Goal: Task Accomplishment & Management: Use online tool/utility

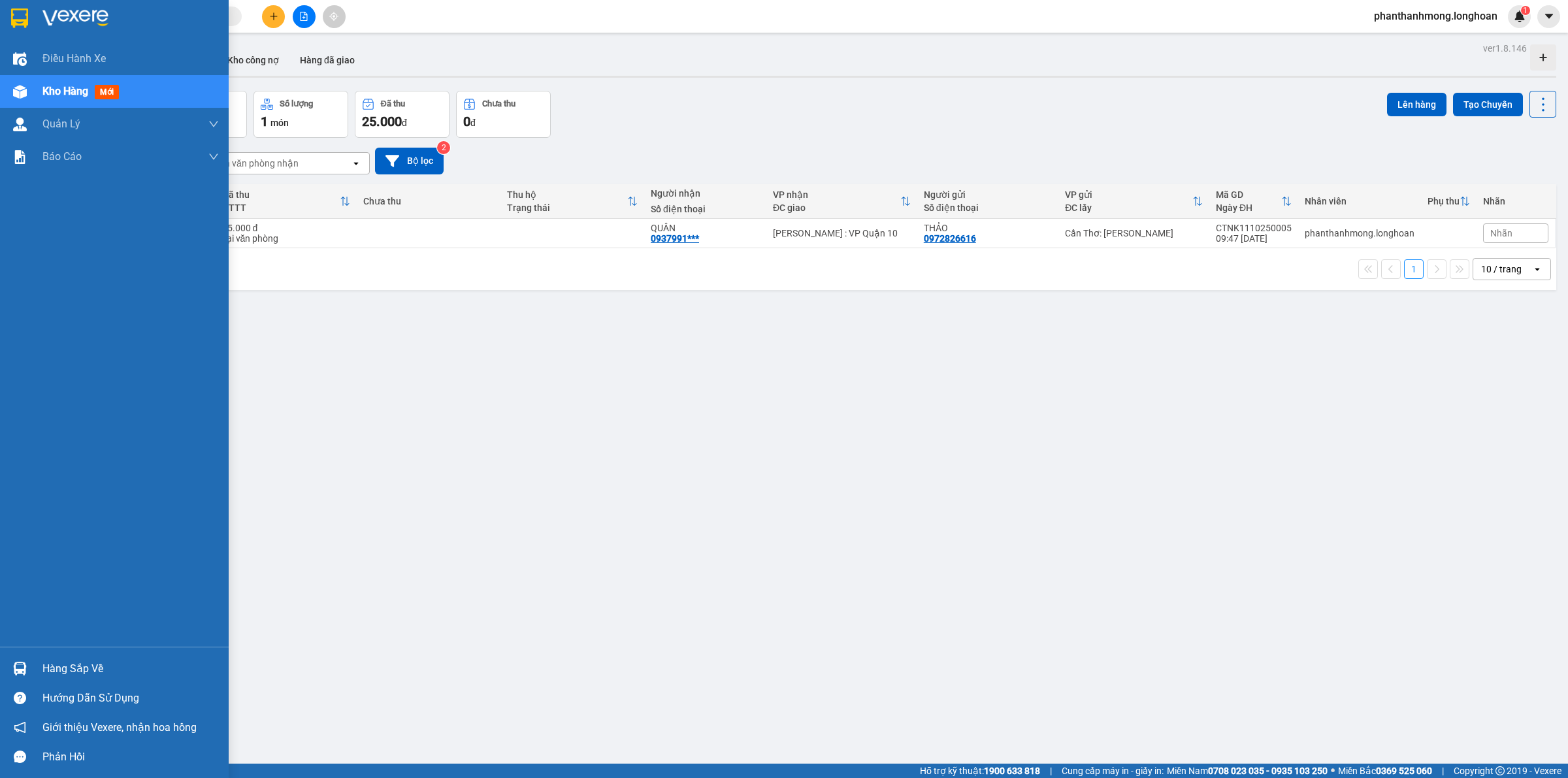
click at [23, 11] on img at bounding box center [20, 18] width 17 height 20
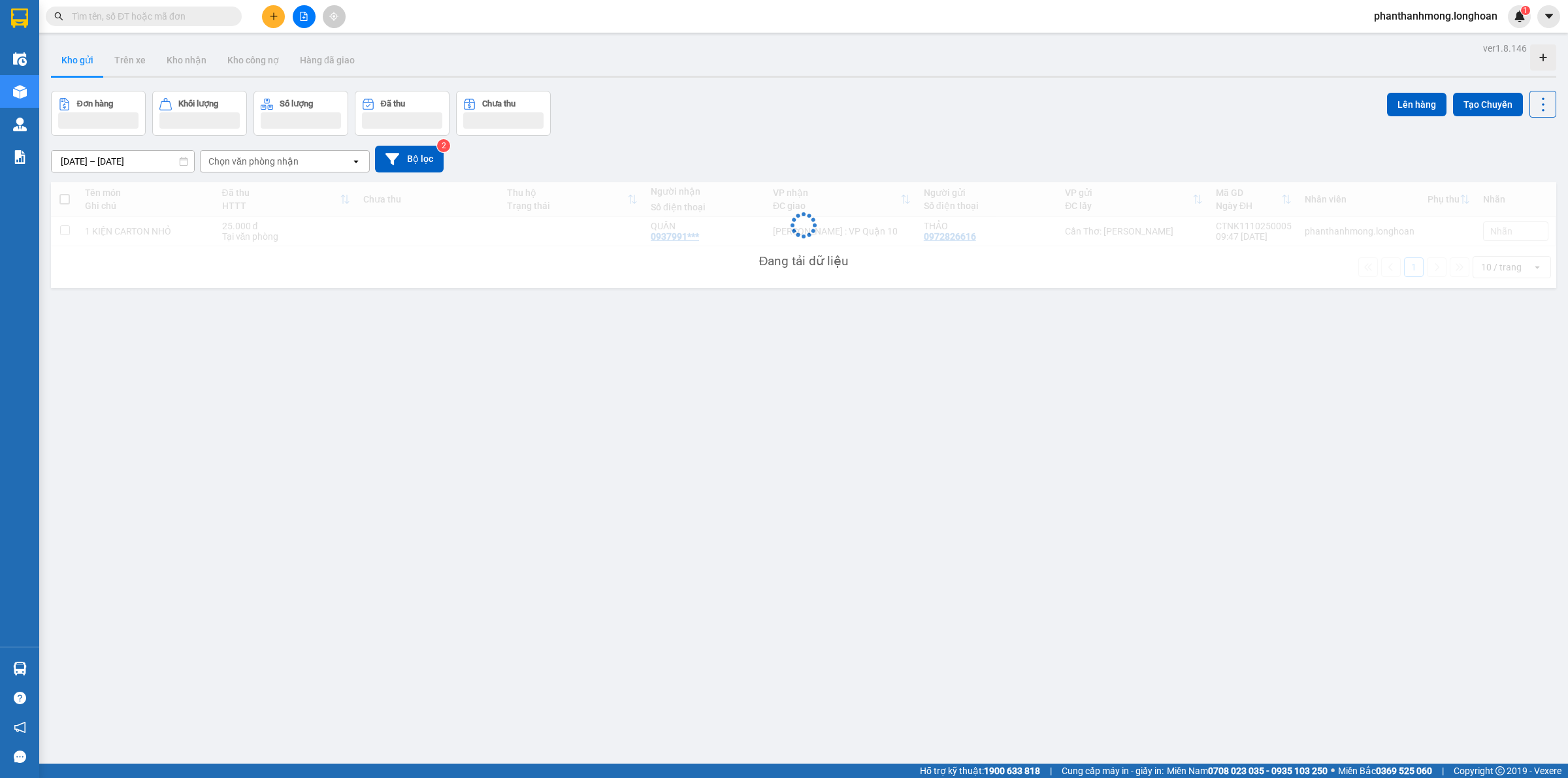
click at [223, 14] on input "text" at bounding box center [149, 16] width 154 height 15
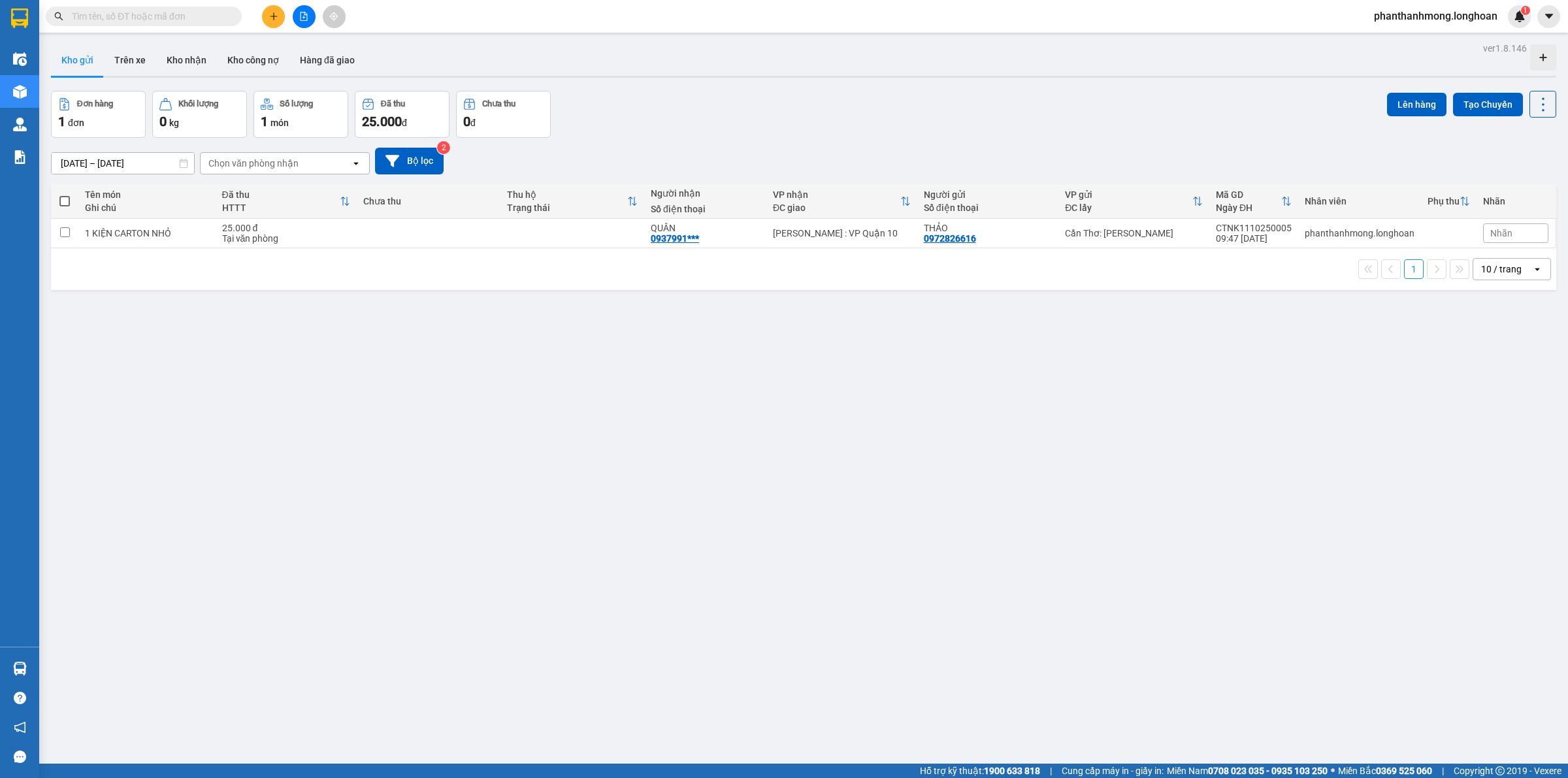
click at [157, 21] on input "text" at bounding box center [149, 16] width 154 height 15
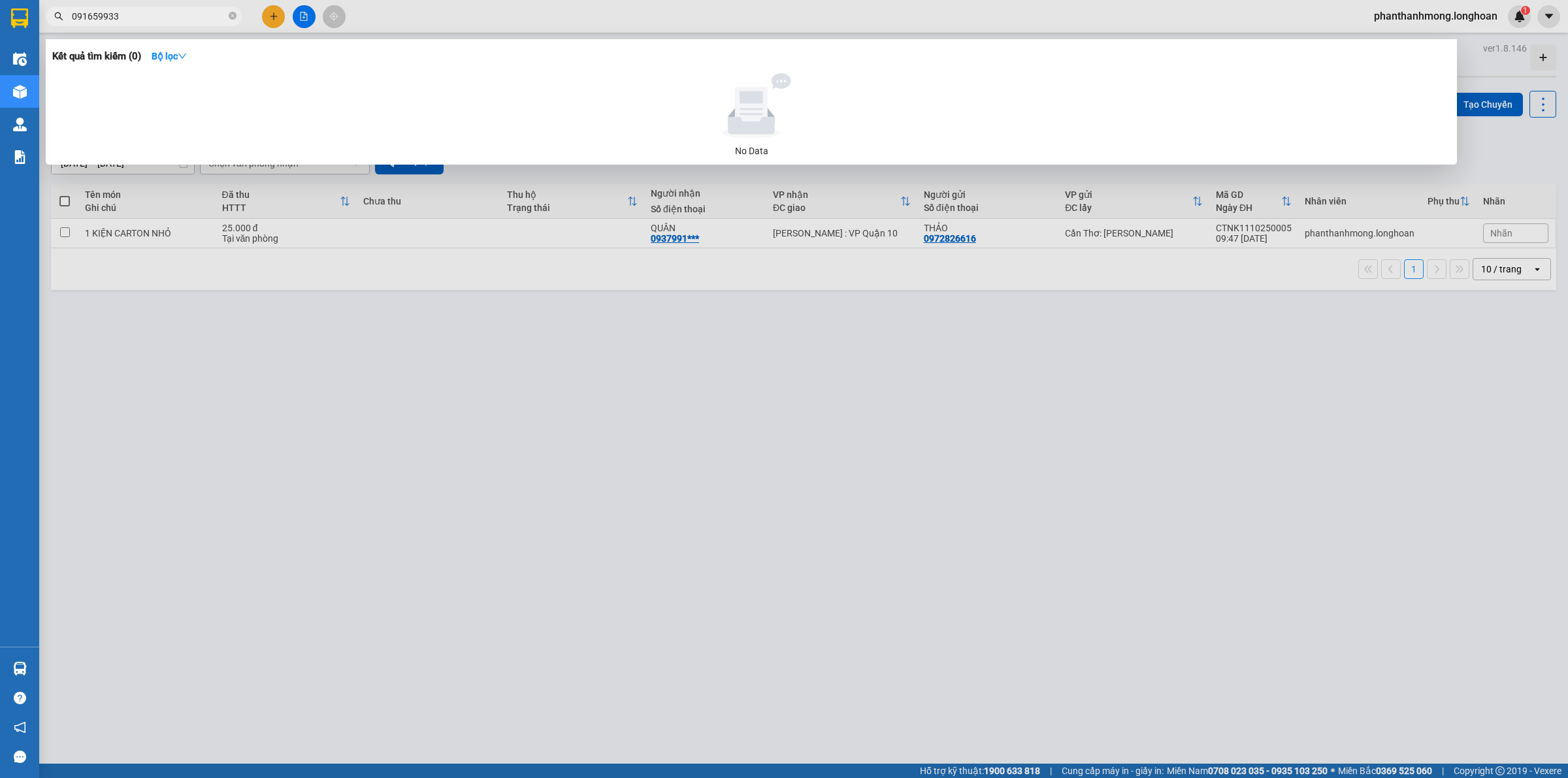
type input "0916599335"
click at [233, 16] on icon "close-circle" at bounding box center [233, 16] width 8 height 8
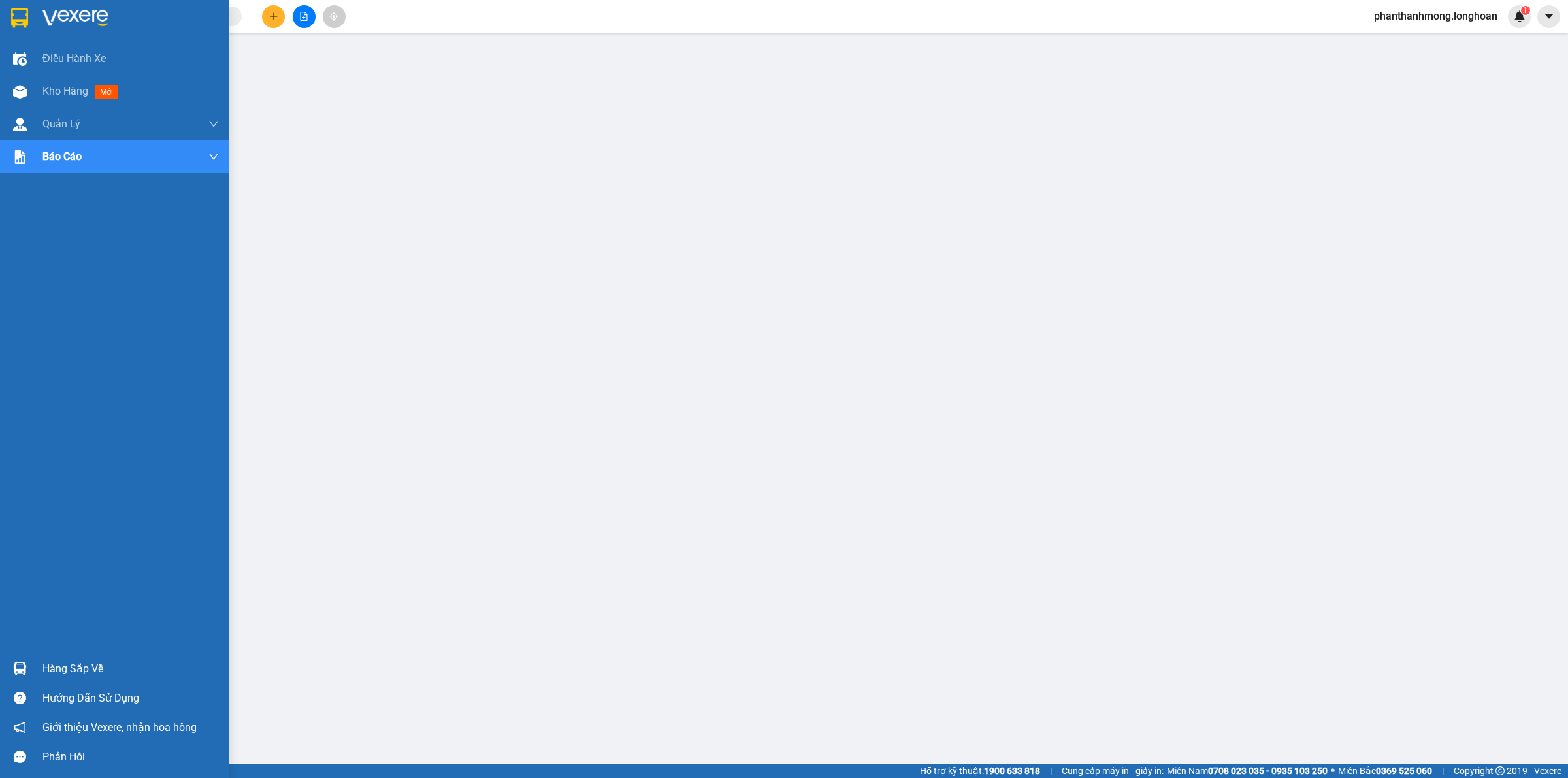
click at [29, 10] on div at bounding box center [20, 18] width 23 height 23
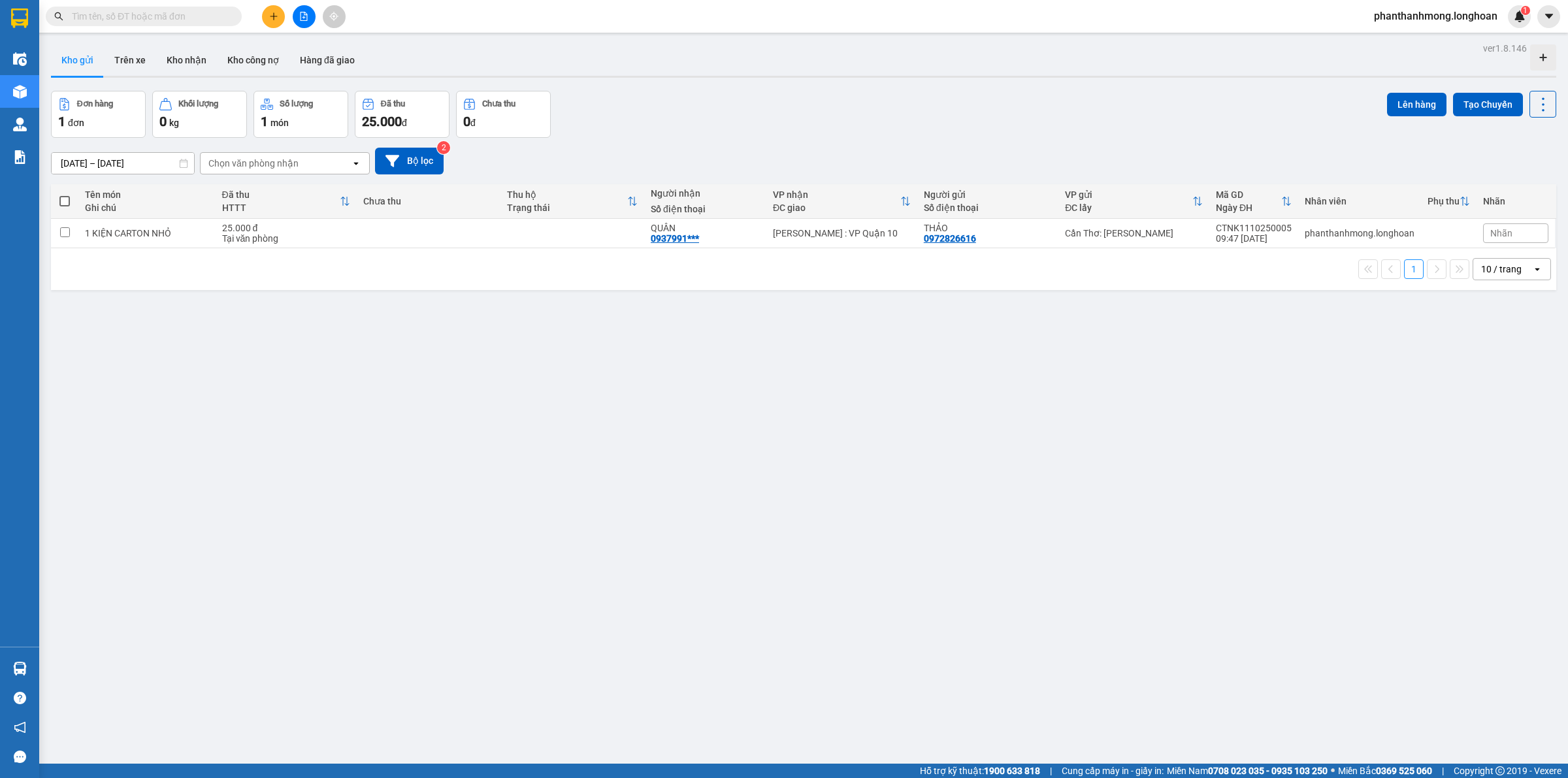
click at [208, 16] on input "text" at bounding box center [149, 16] width 154 height 15
click at [298, 11] on button at bounding box center [304, 16] width 23 height 23
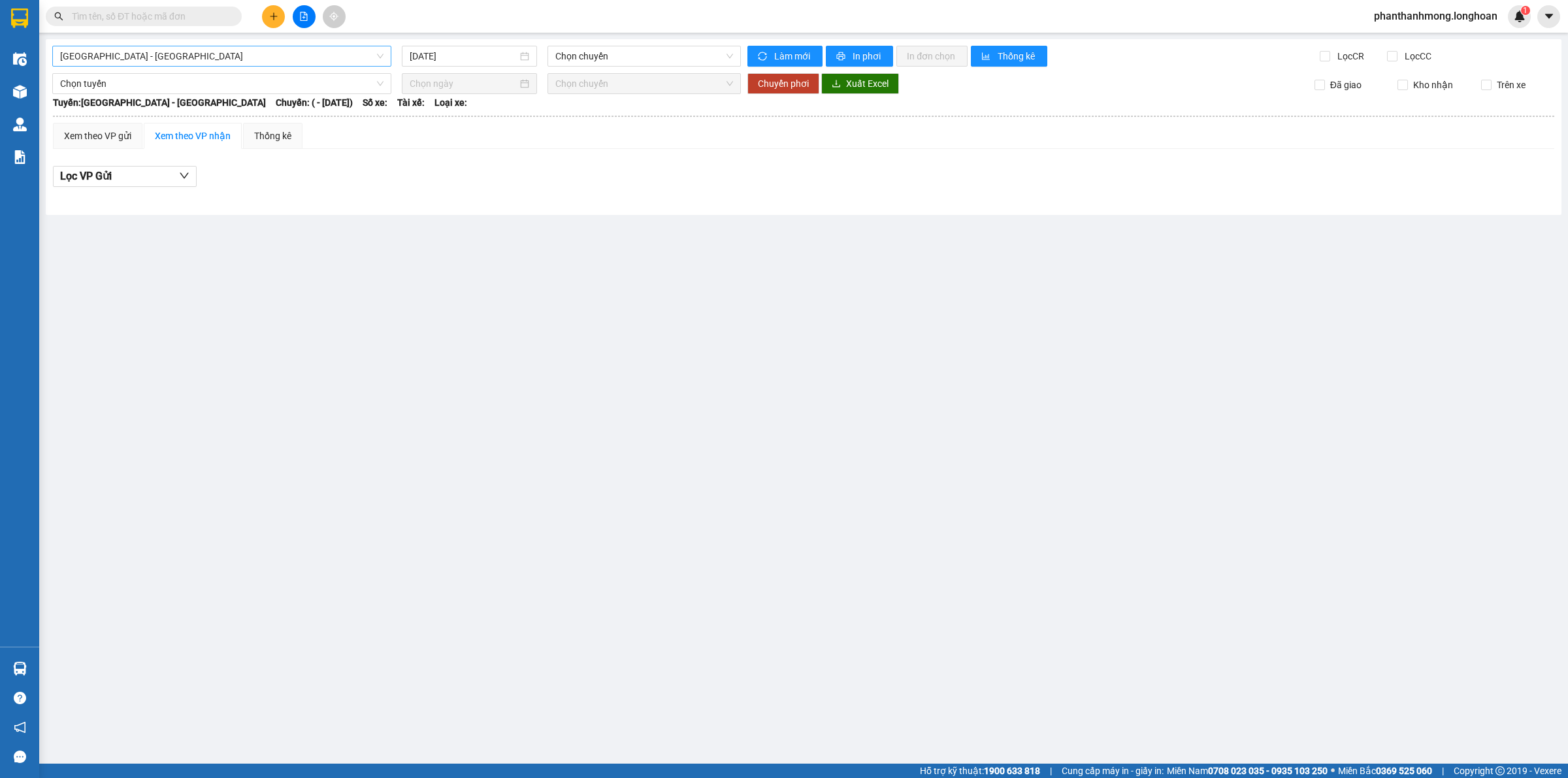
click at [314, 47] on span "Hải Phòng - Hà Nội" at bounding box center [221, 57] width 324 height 20
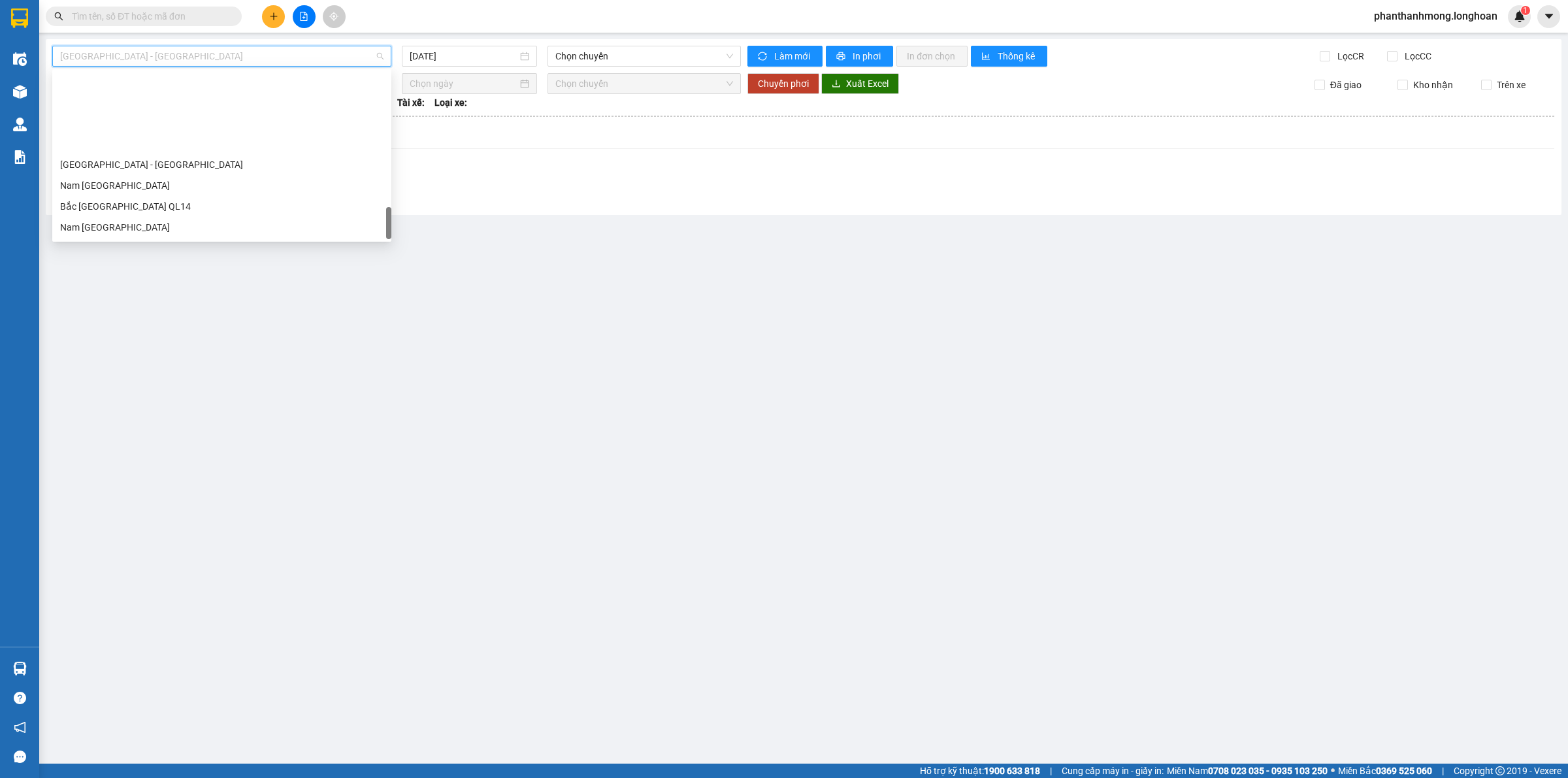
scroll to position [919, 0]
click at [154, 129] on div "Nam Trung Bắc QL1A" at bounding box center [221, 125] width 324 height 15
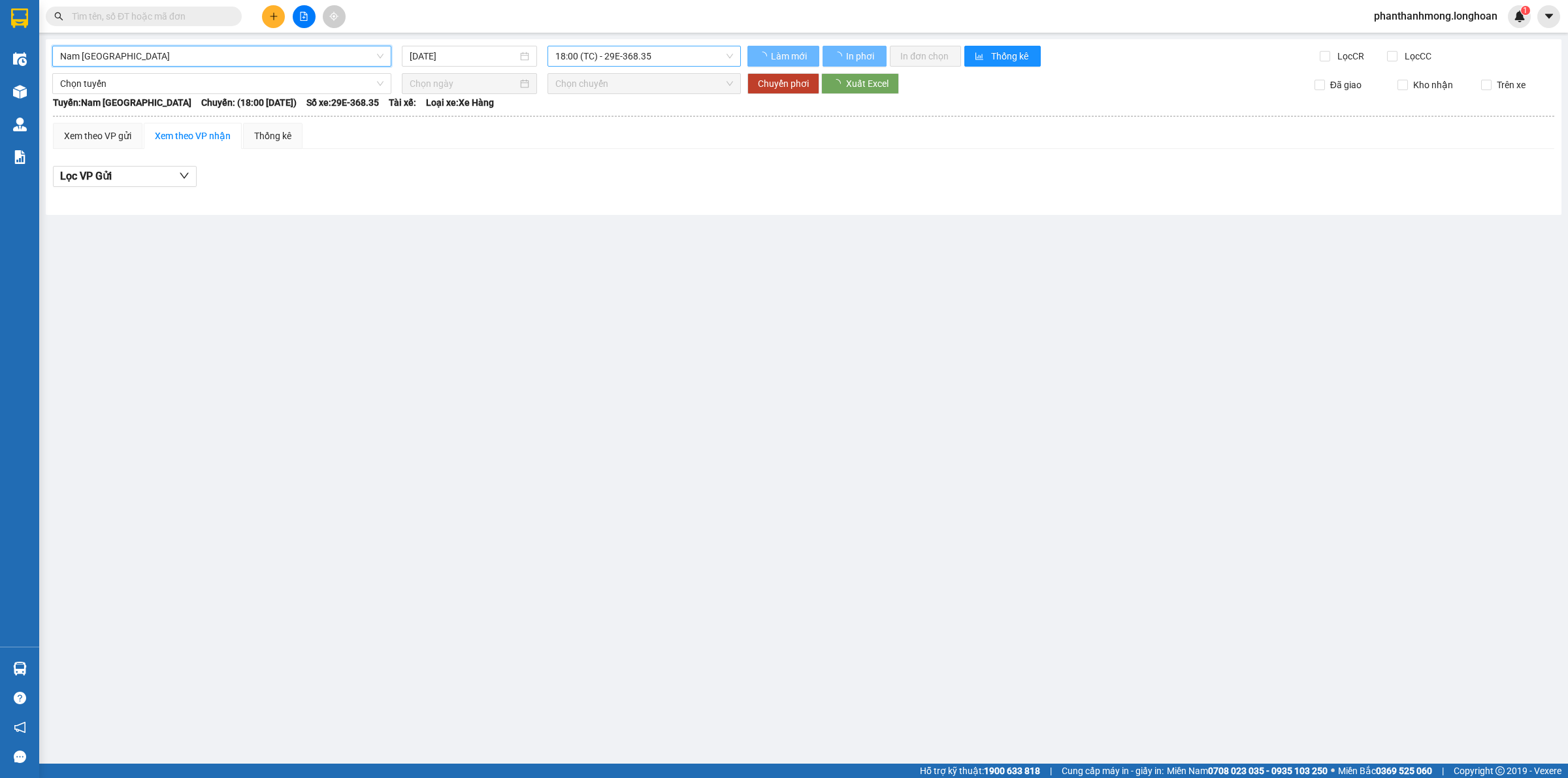
click at [608, 53] on span "18:00 (TC) - 29E-368.35" at bounding box center [644, 57] width 178 height 20
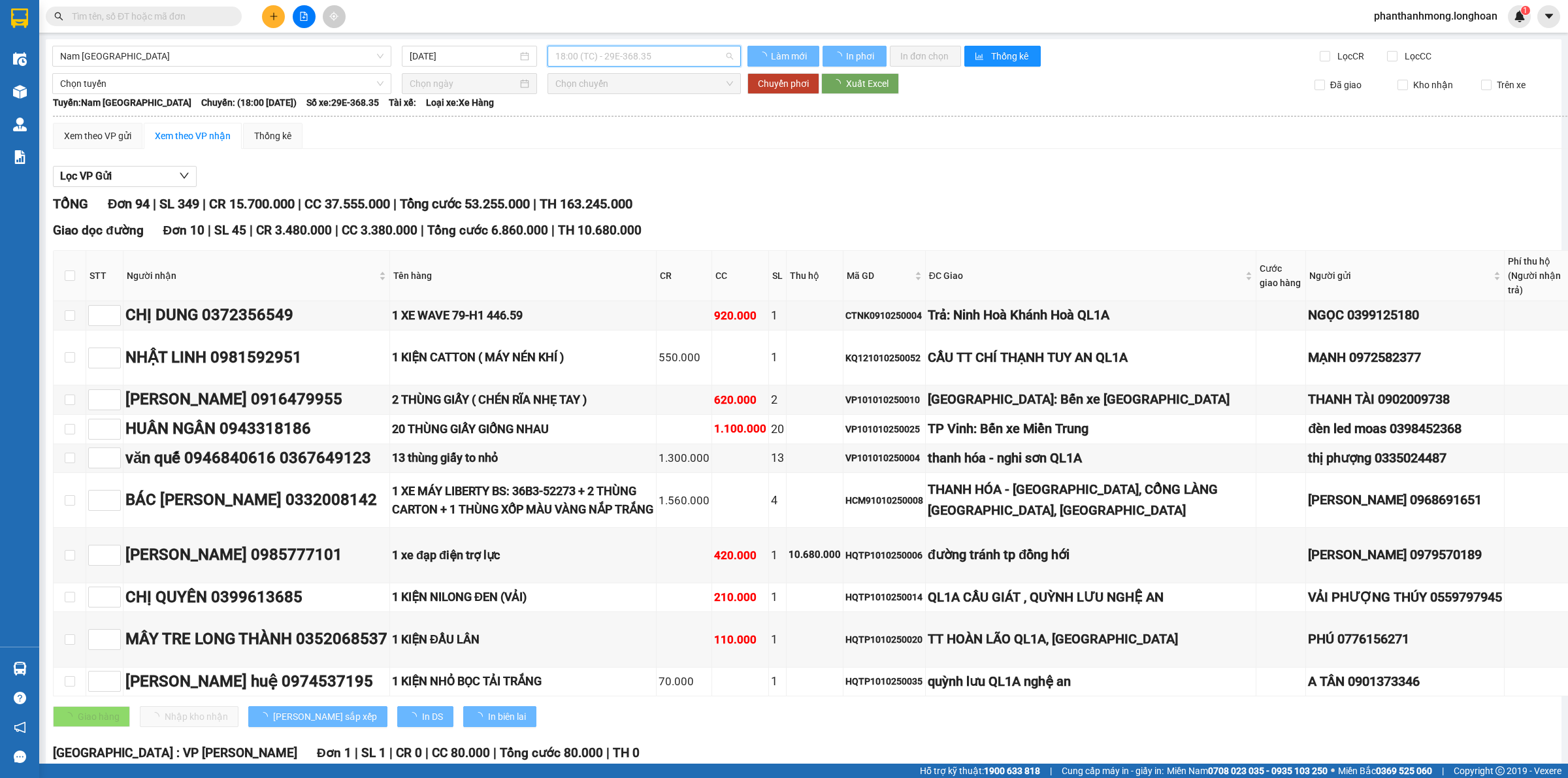
click at [470, 49] on input "11/10/2025" at bounding box center [464, 57] width 108 height 15
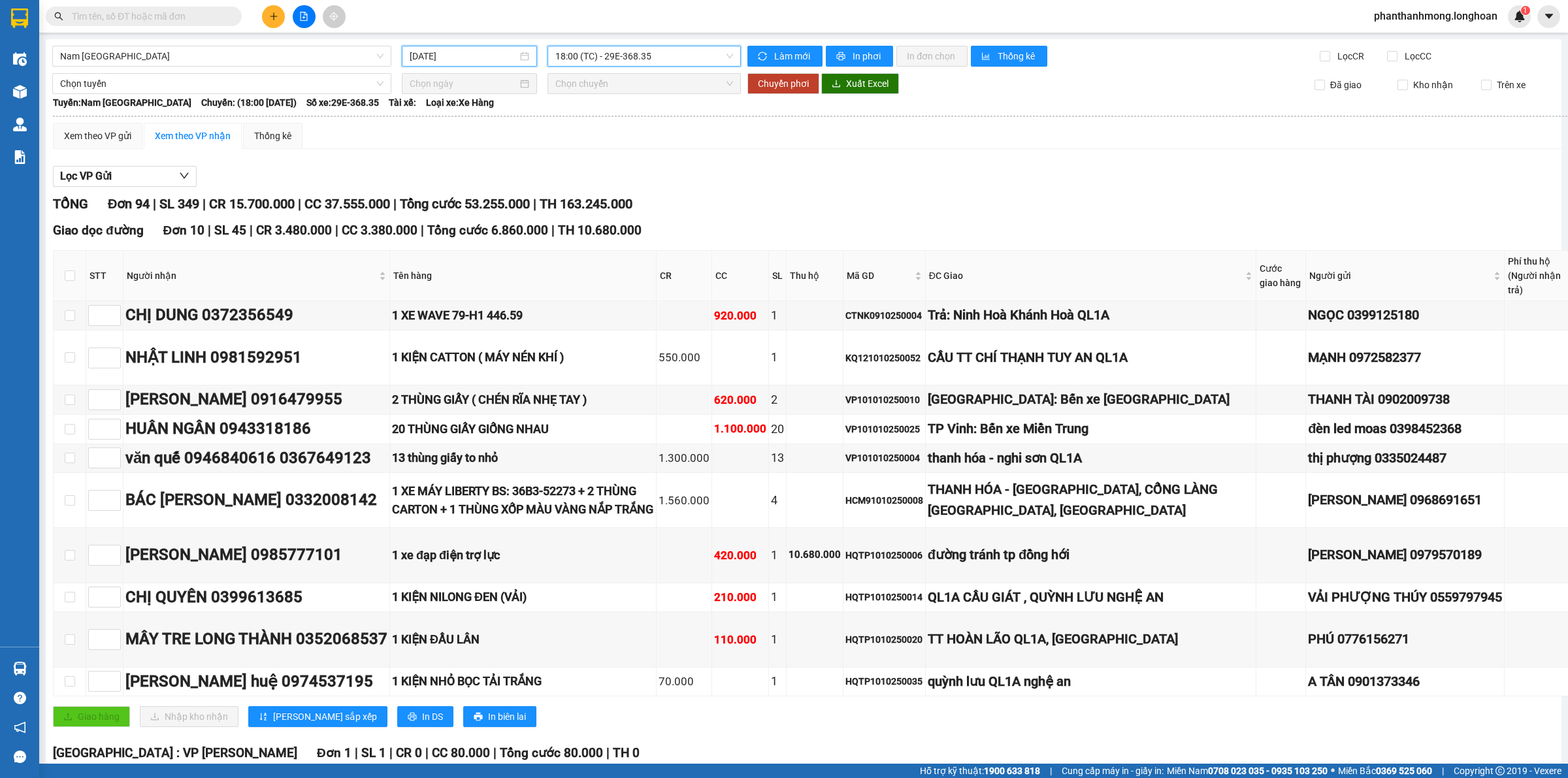
click at [462, 57] on input "11/10/2025" at bounding box center [464, 57] width 108 height 15
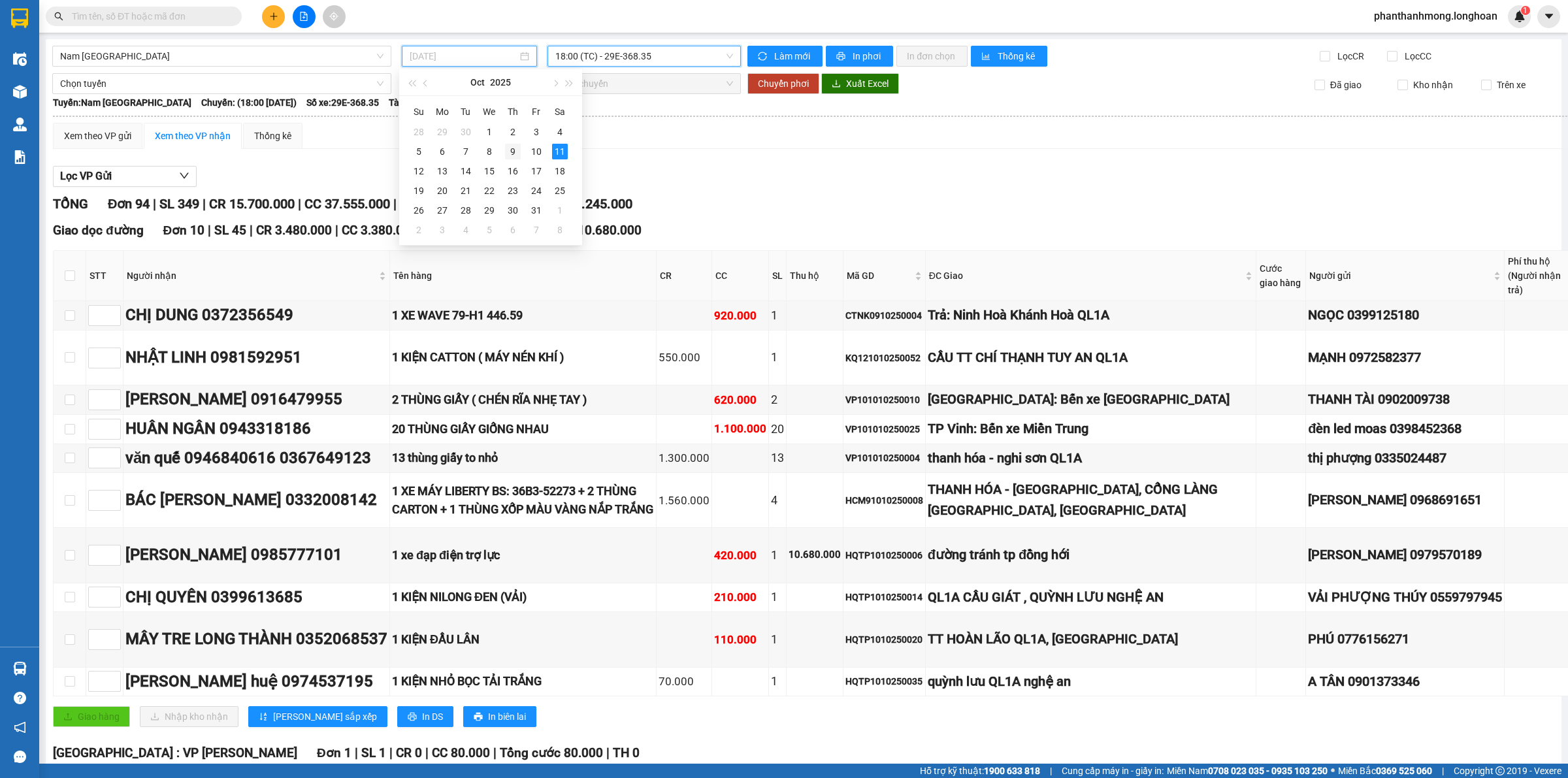
click at [511, 149] on div "9" at bounding box center [512, 151] width 16 height 16
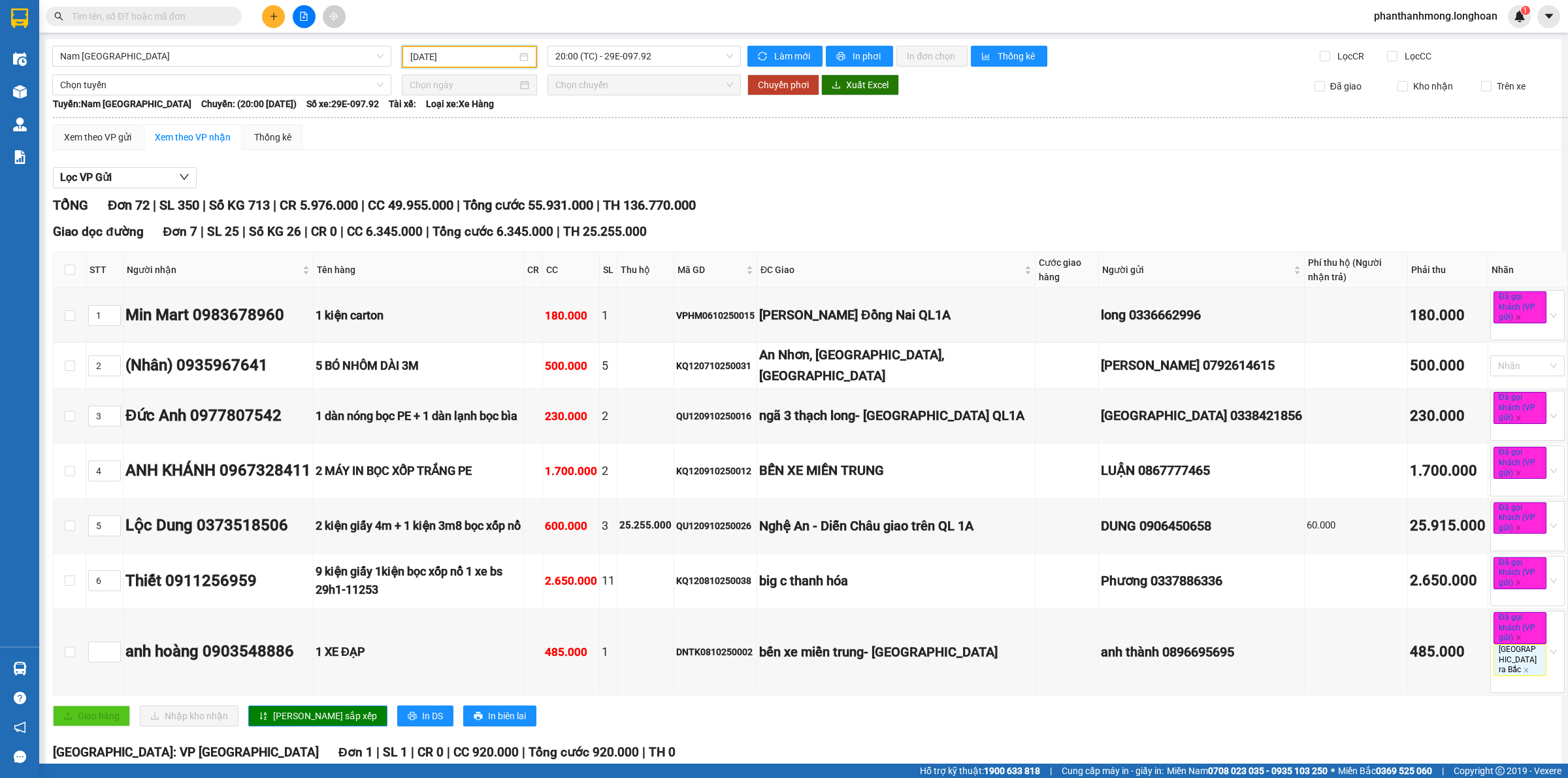
click at [474, 59] on input "09/10/2025" at bounding box center [464, 57] width 106 height 15
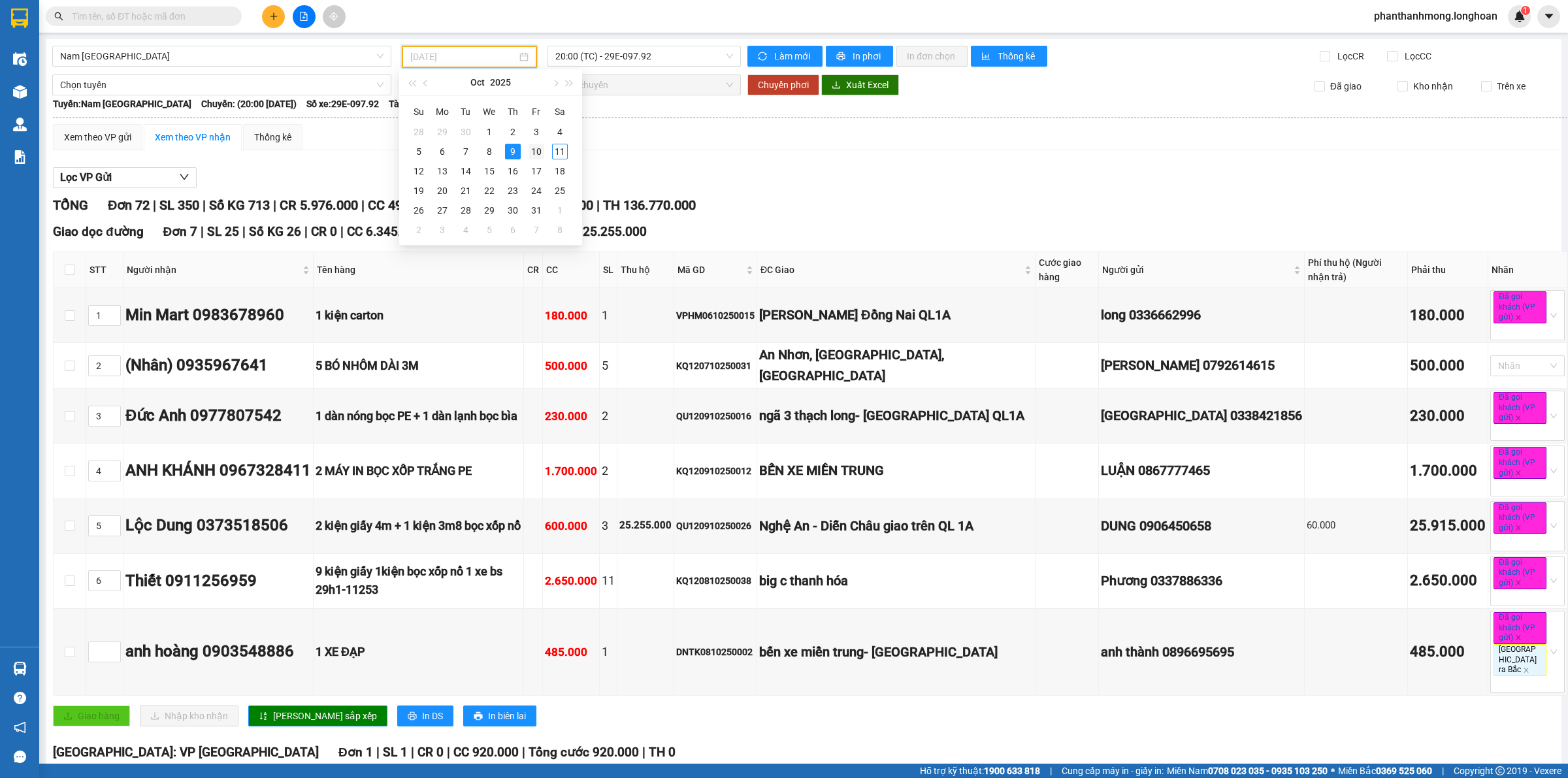
click at [531, 154] on div "10" at bounding box center [536, 151] width 16 height 16
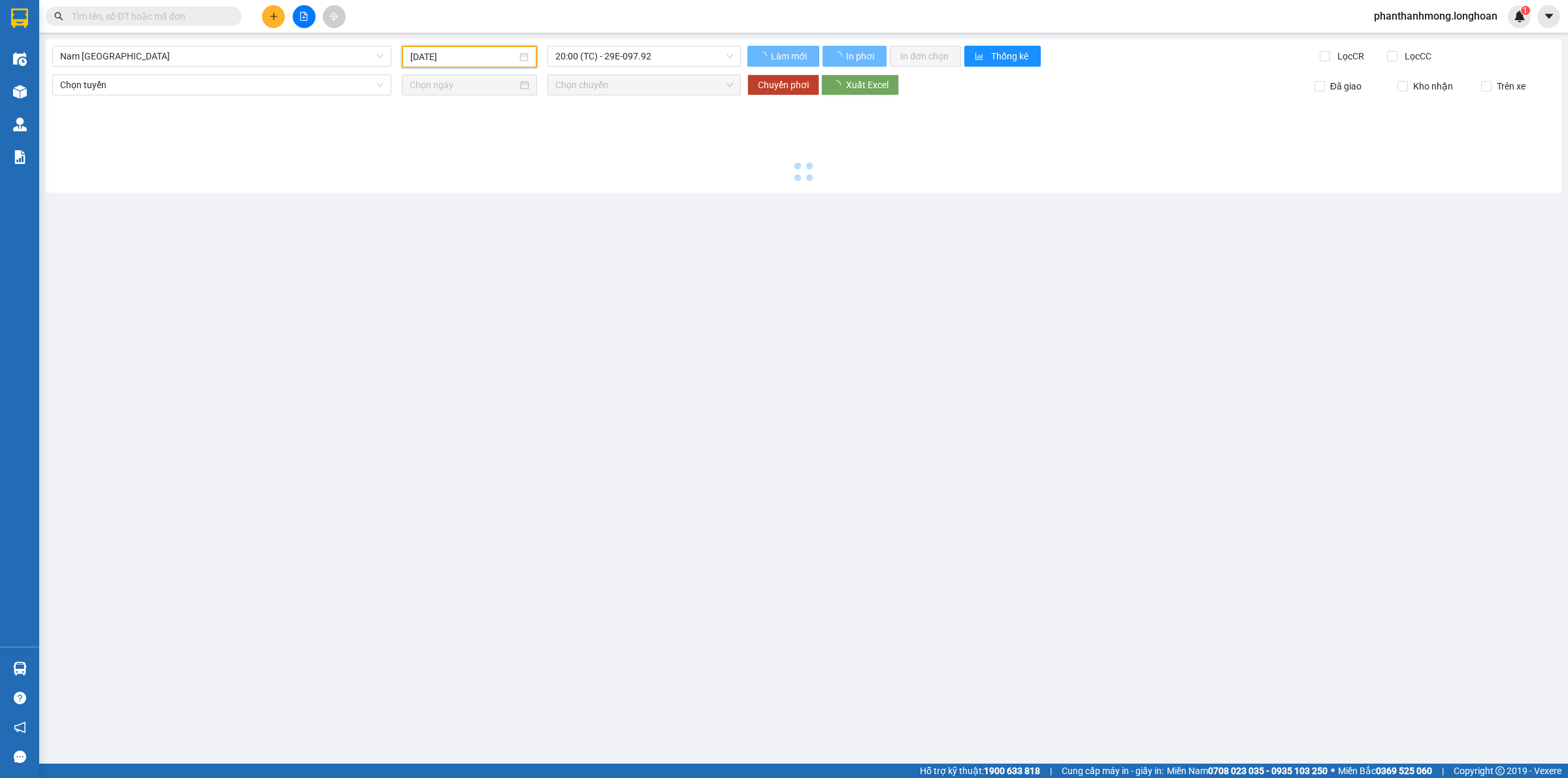
type input "10/10/2025"
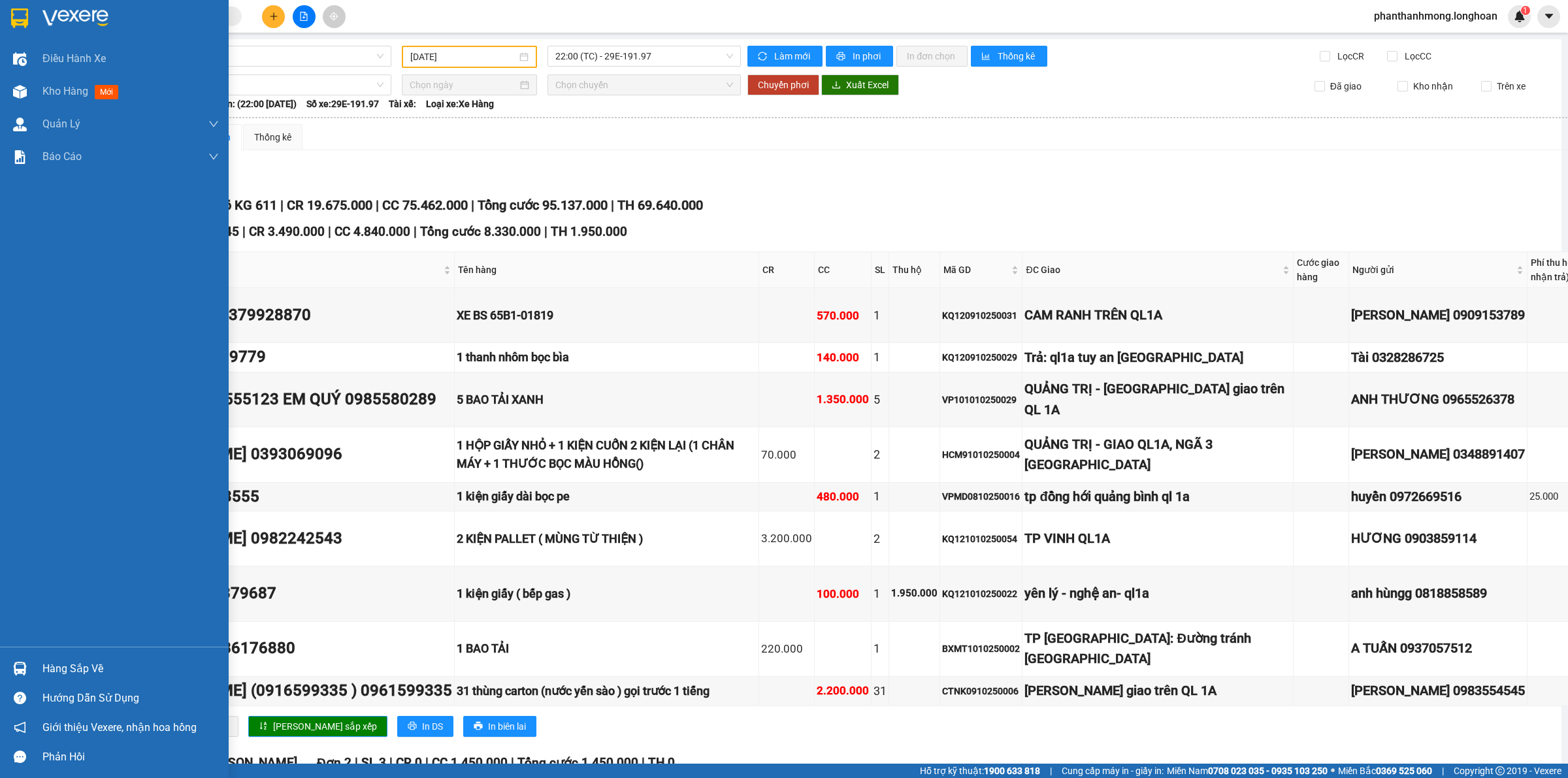
click at [18, 24] on img at bounding box center [20, 18] width 17 height 20
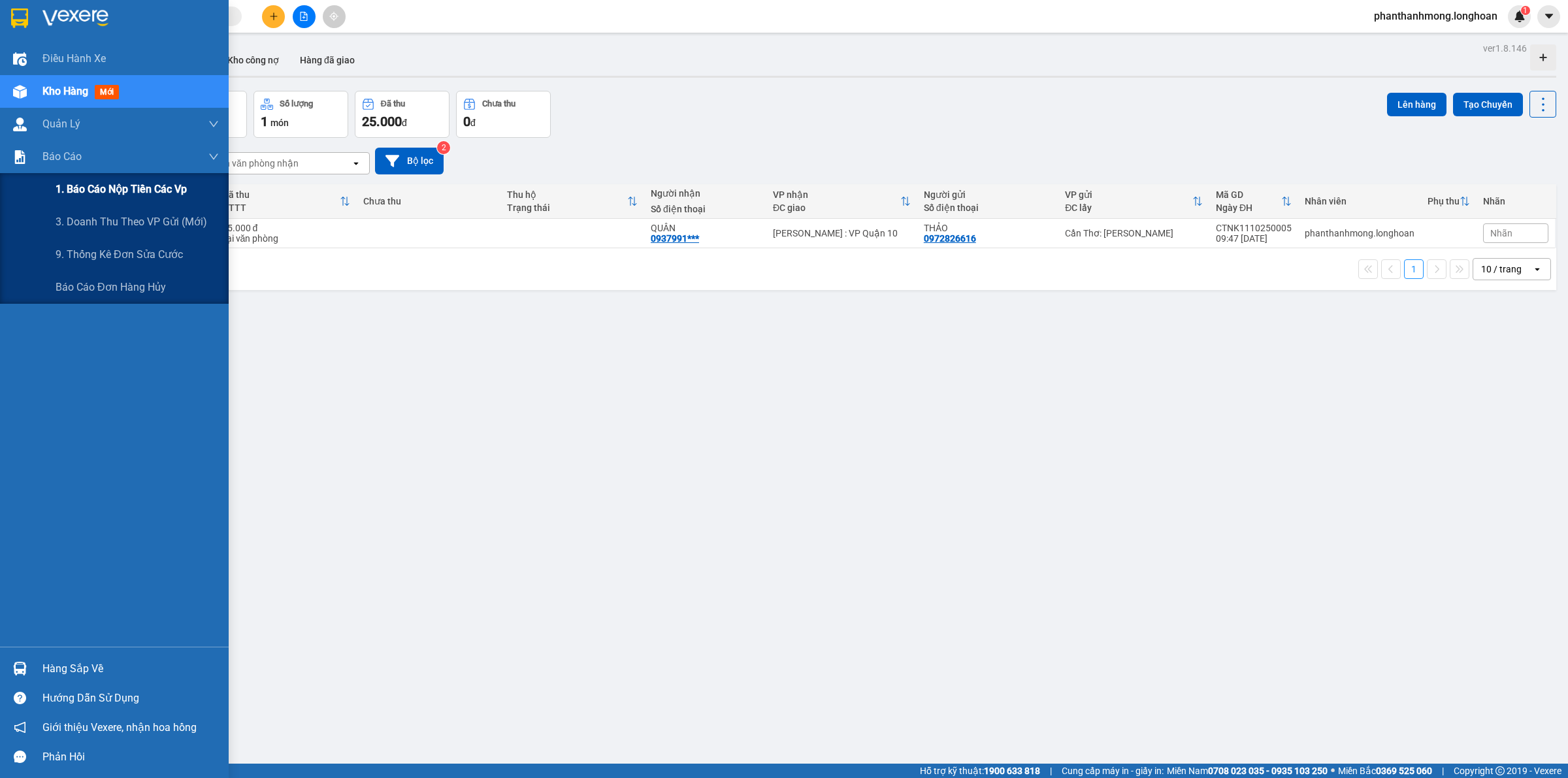
click at [134, 195] on span "1. Báo cáo nộp tiền các vp" at bounding box center [121, 189] width 131 height 16
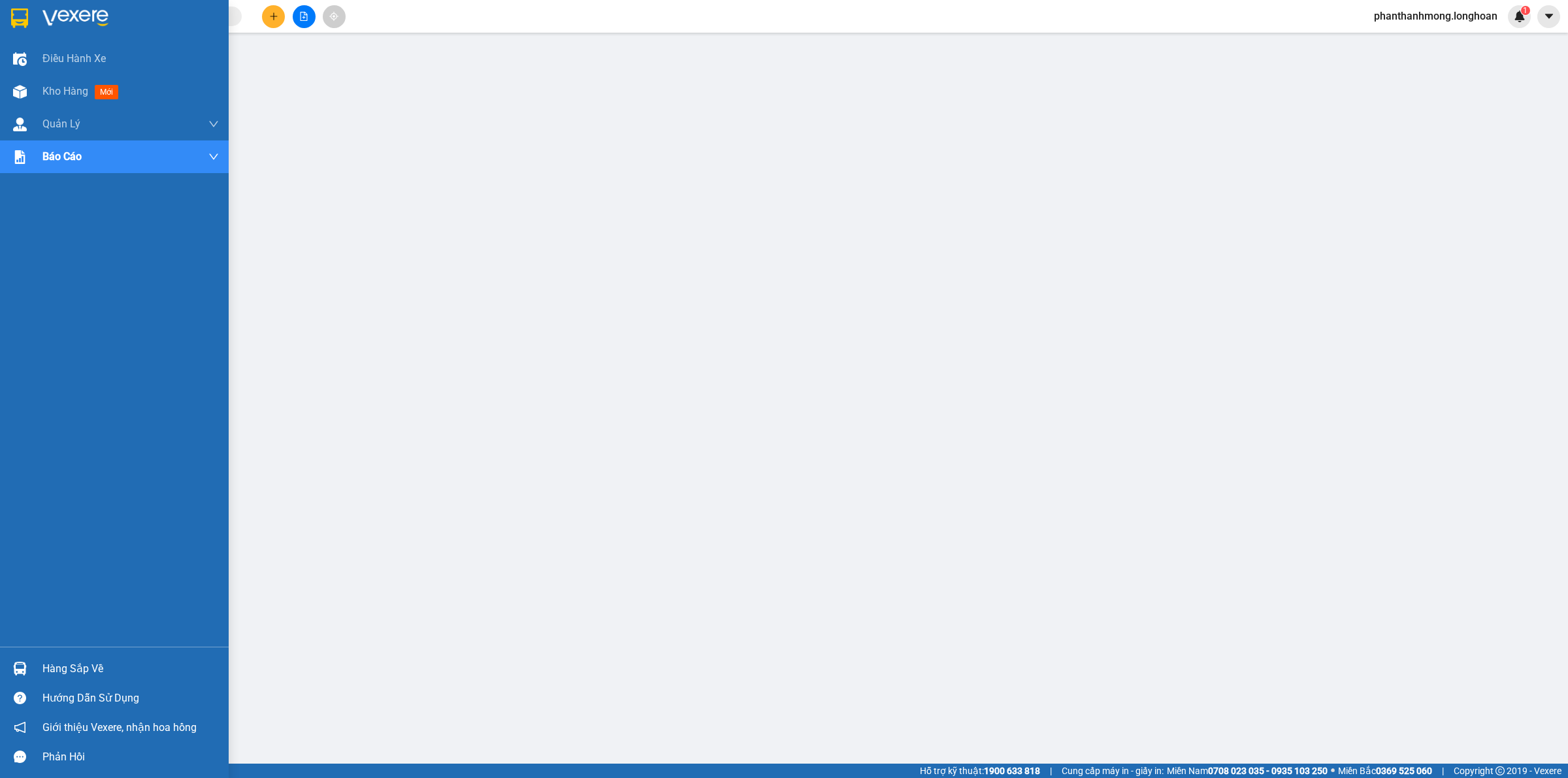
click at [21, 20] on img at bounding box center [20, 18] width 17 height 20
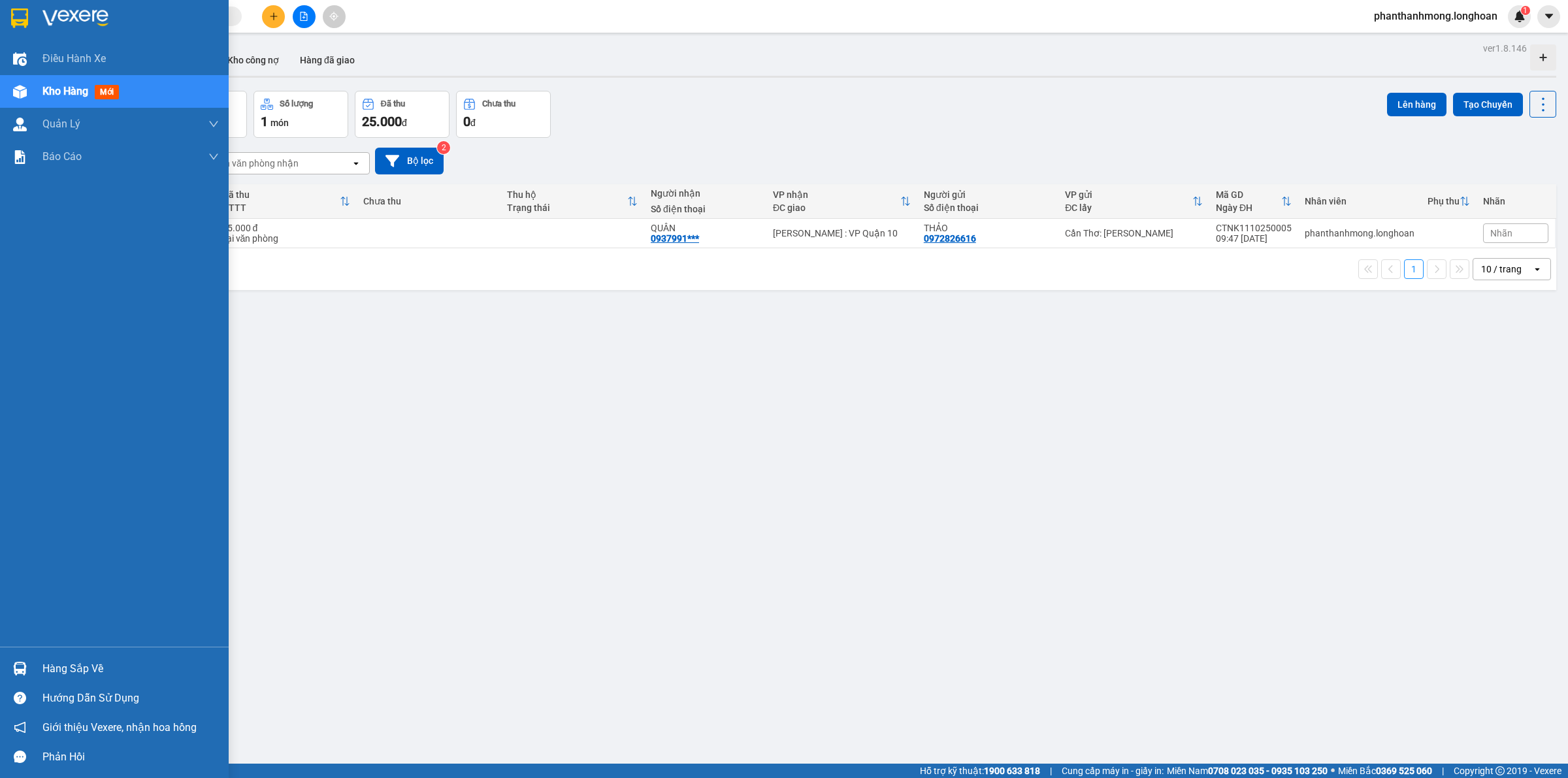
click at [10, 11] on div at bounding box center [20, 18] width 23 height 23
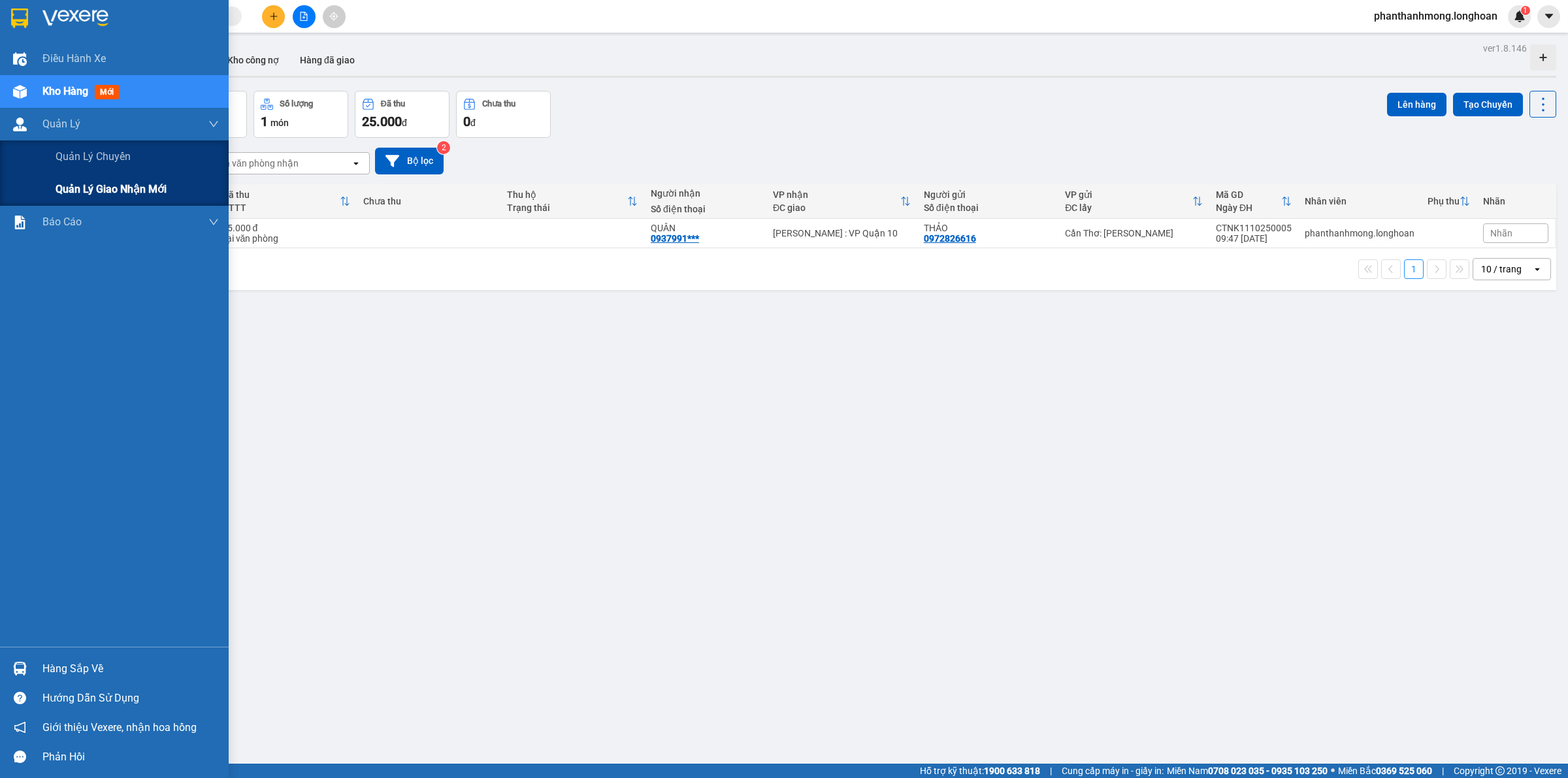
click at [111, 183] on span "Quản lý giao nhận mới" at bounding box center [111, 189] width 111 height 16
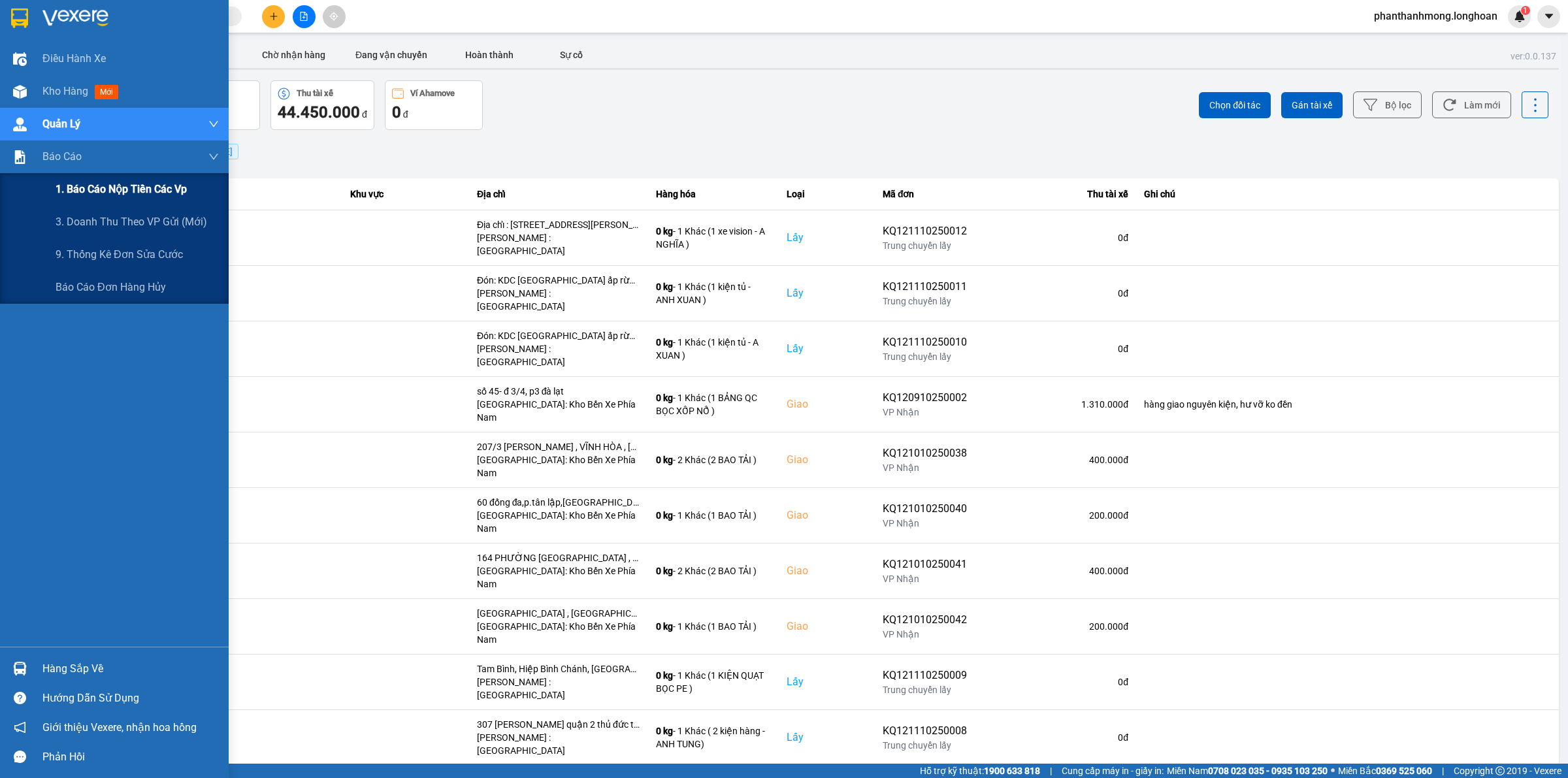
click at [95, 193] on span "1. Báo cáo nộp tiền các vp" at bounding box center [121, 189] width 131 height 16
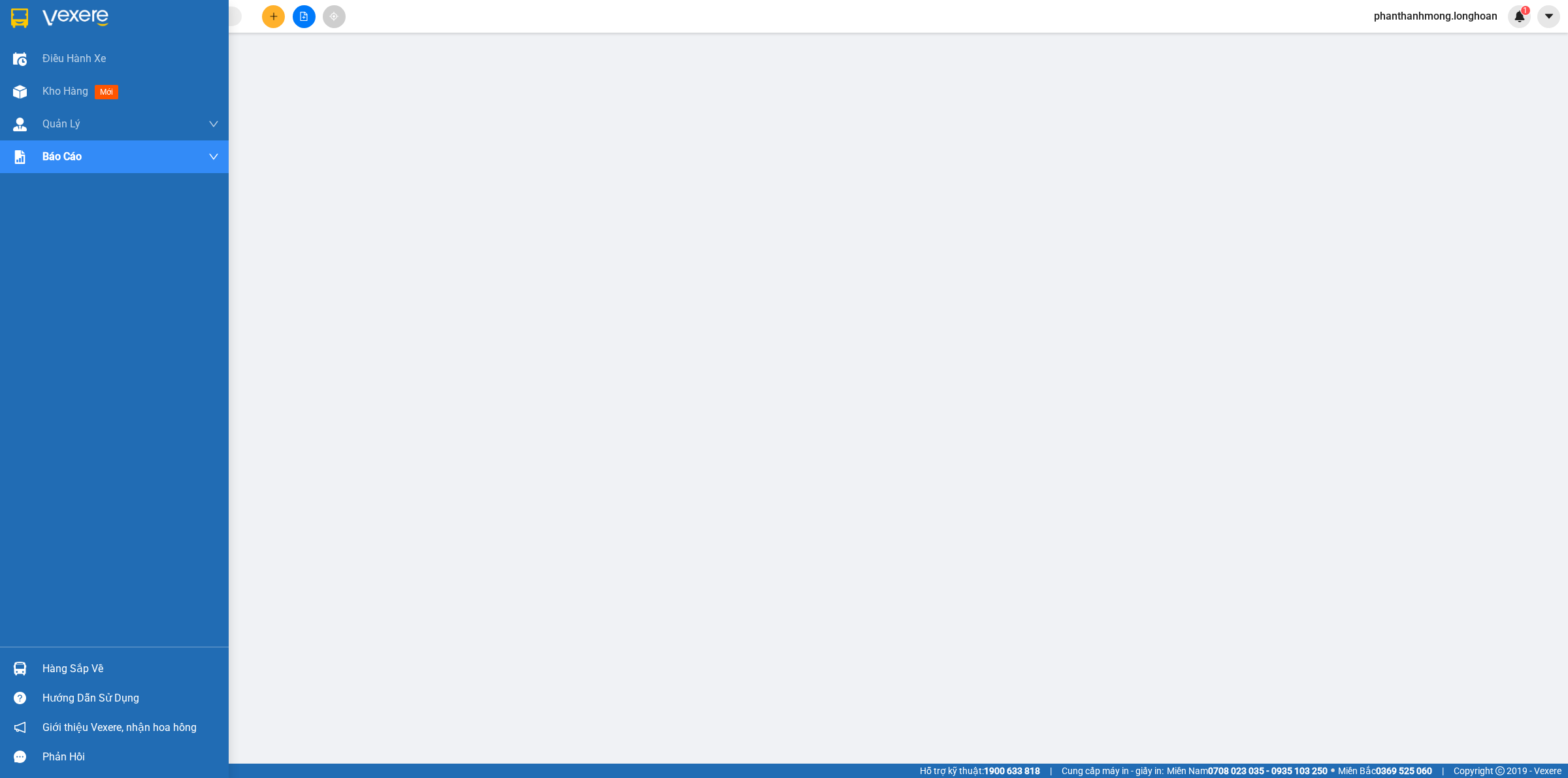
click at [15, 25] on img at bounding box center [20, 18] width 17 height 20
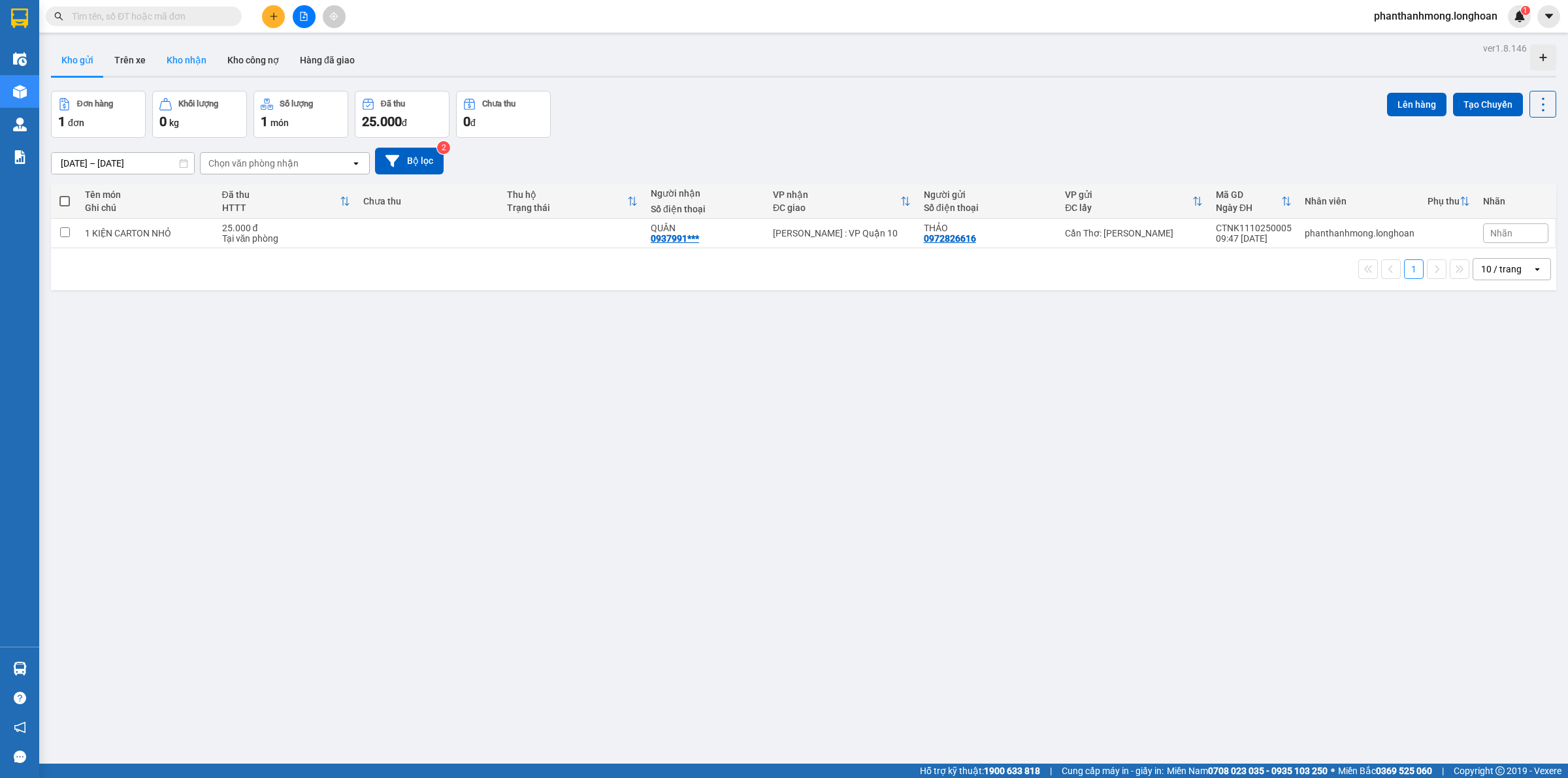
click at [211, 60] on button "Kho nhận" at bounding box center [187, 60] width 61 height 31
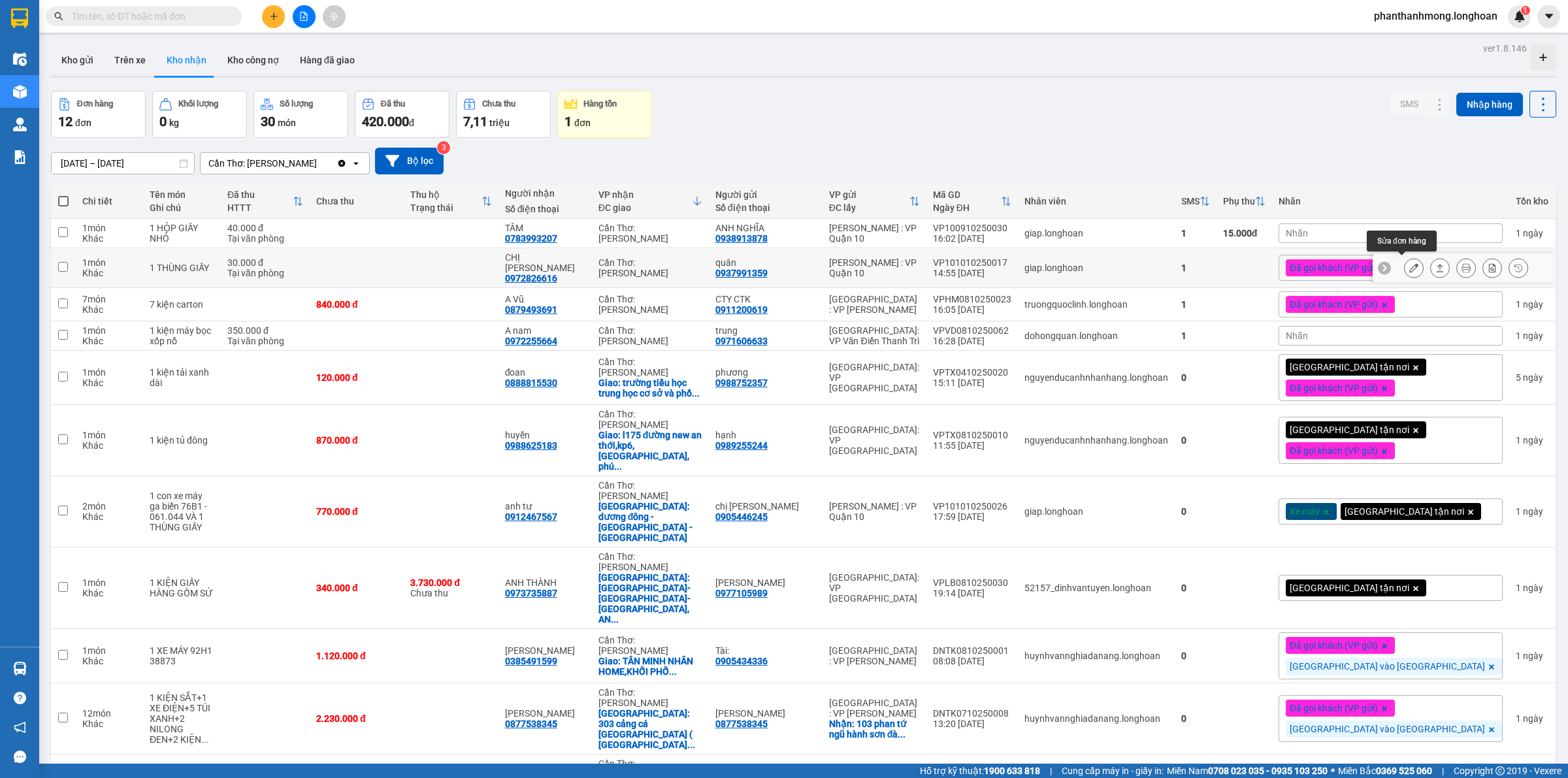
click at [1409, 263] on icon at bounding box center [1413, 267] width 9 height 9
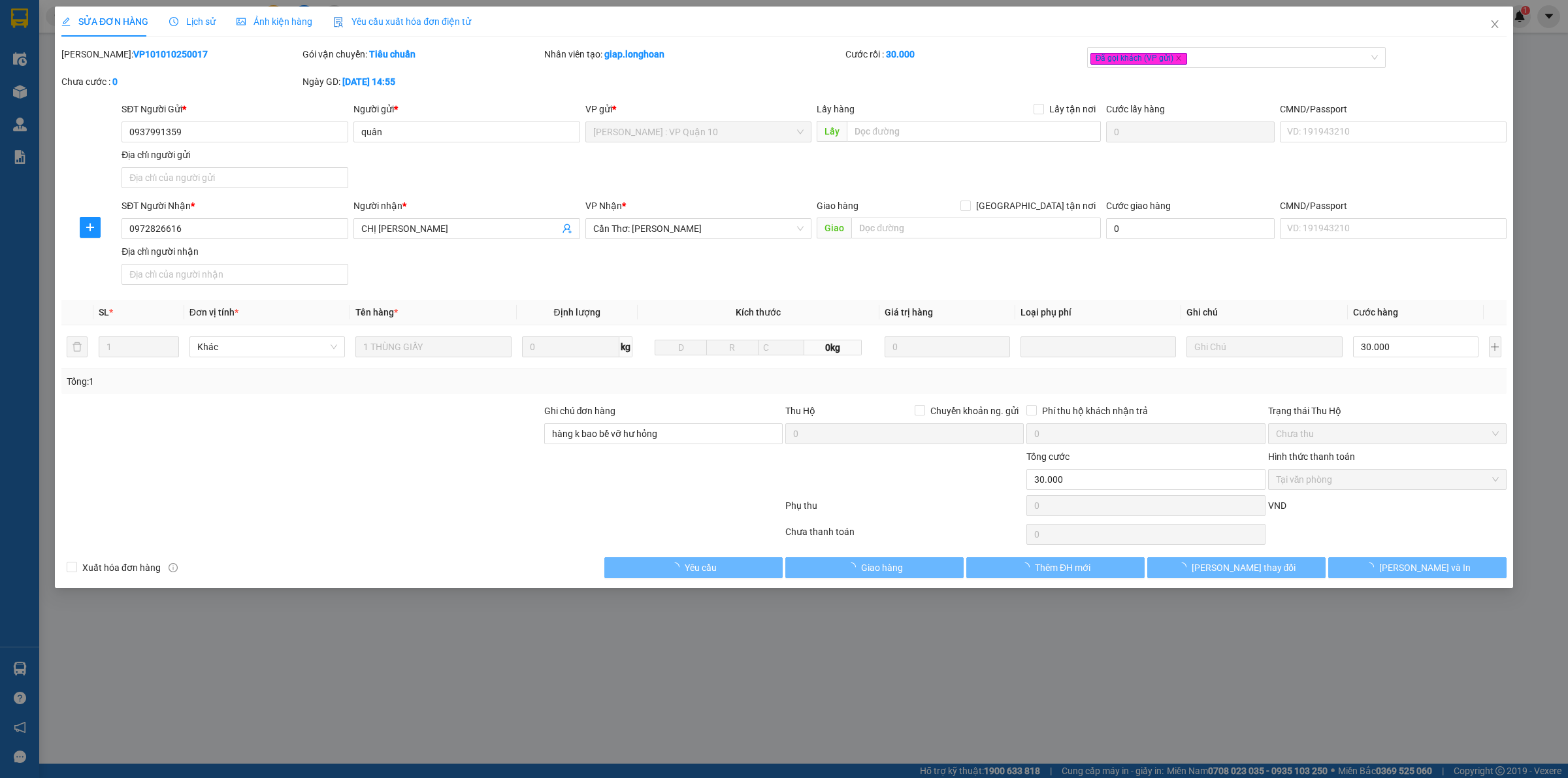
type input "0937991359"
type input "quân"
type input "0972826616"
type input "CHỊ THẢO"
type input "hàng k bao bể vỡ hư hỏng"
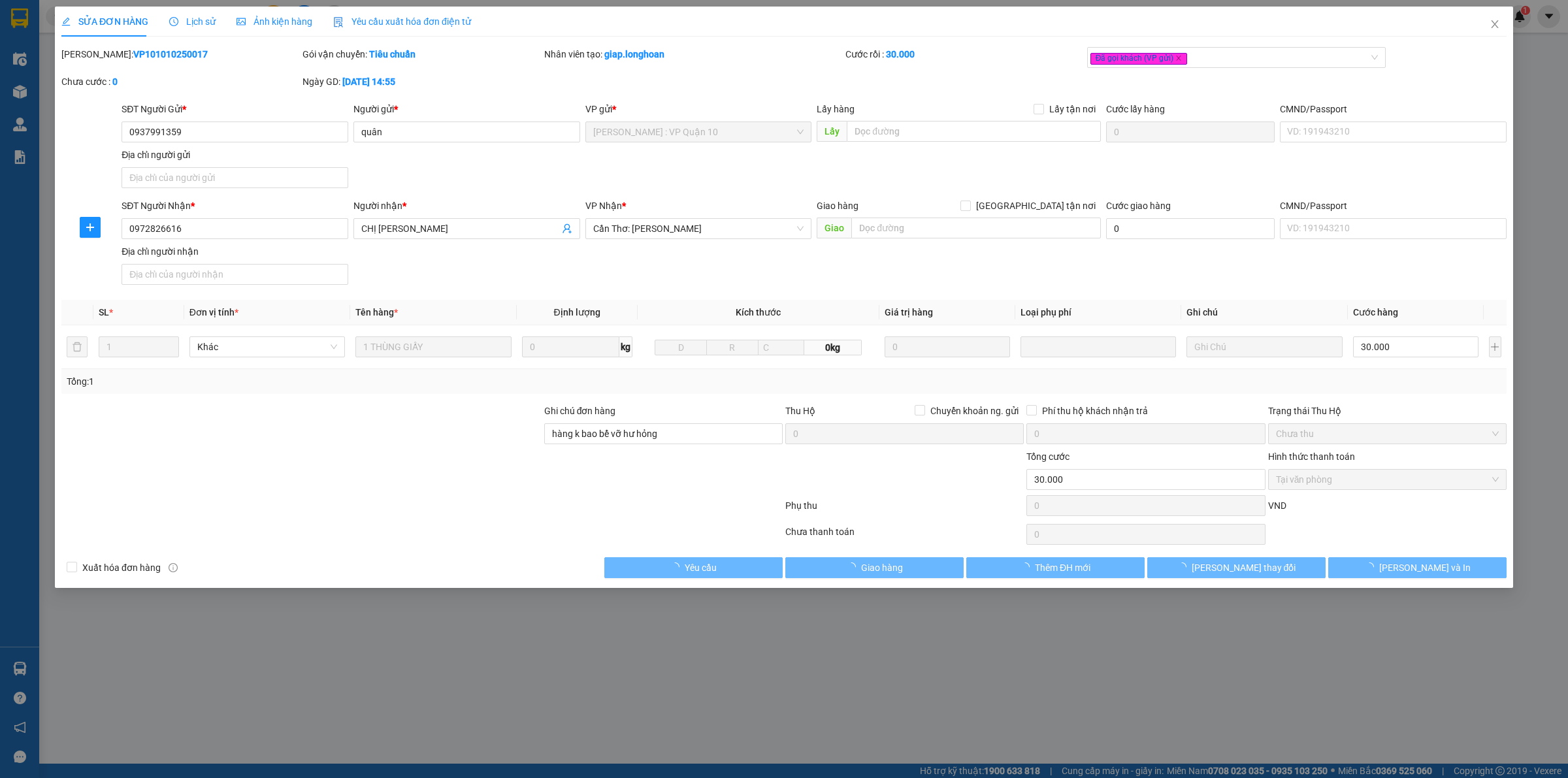
type input "0"
type input "30.000"
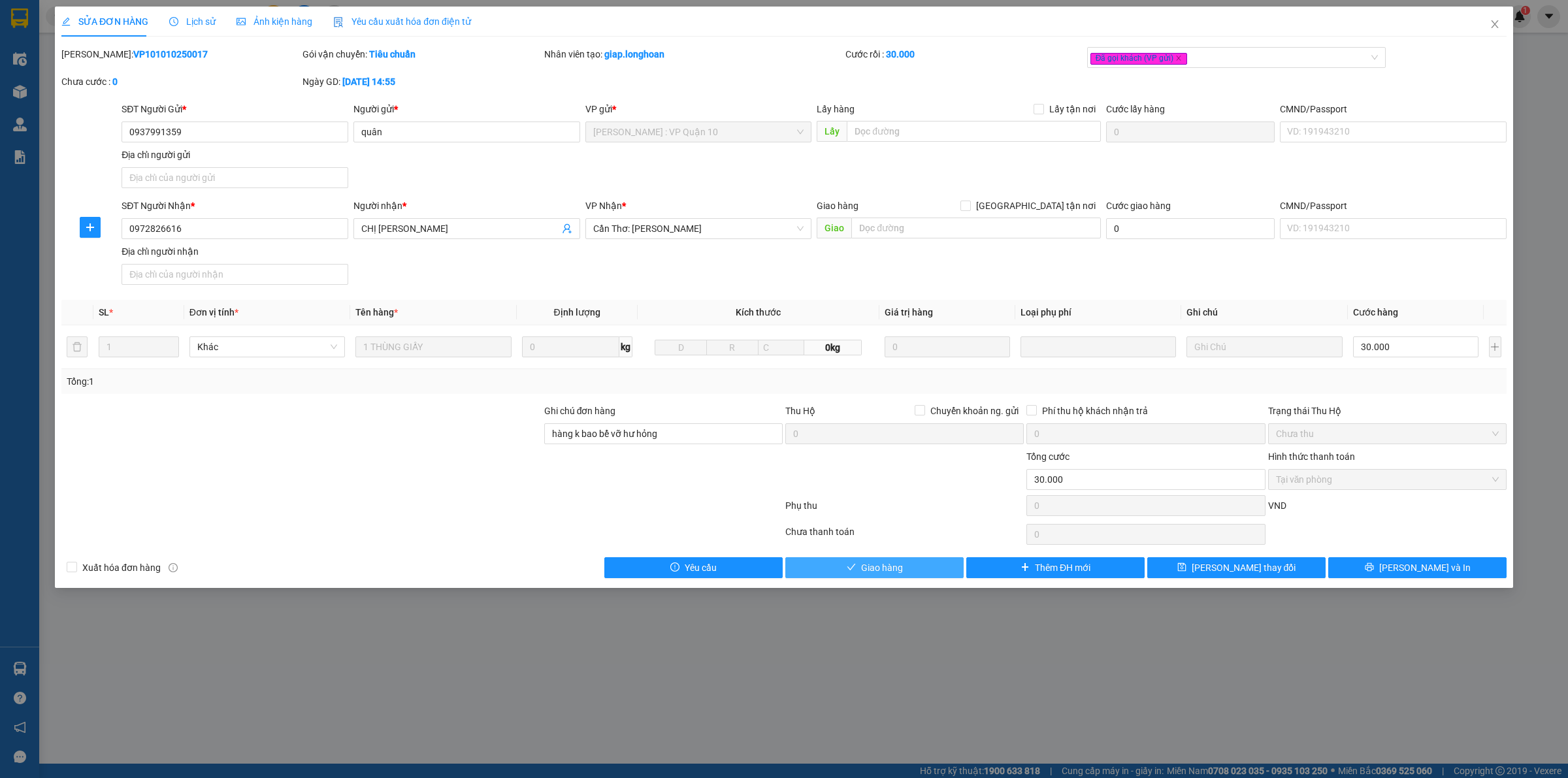
click at [892, 563] on span "Giao hàng" at bounding box center [881, 568] width 42 height 15
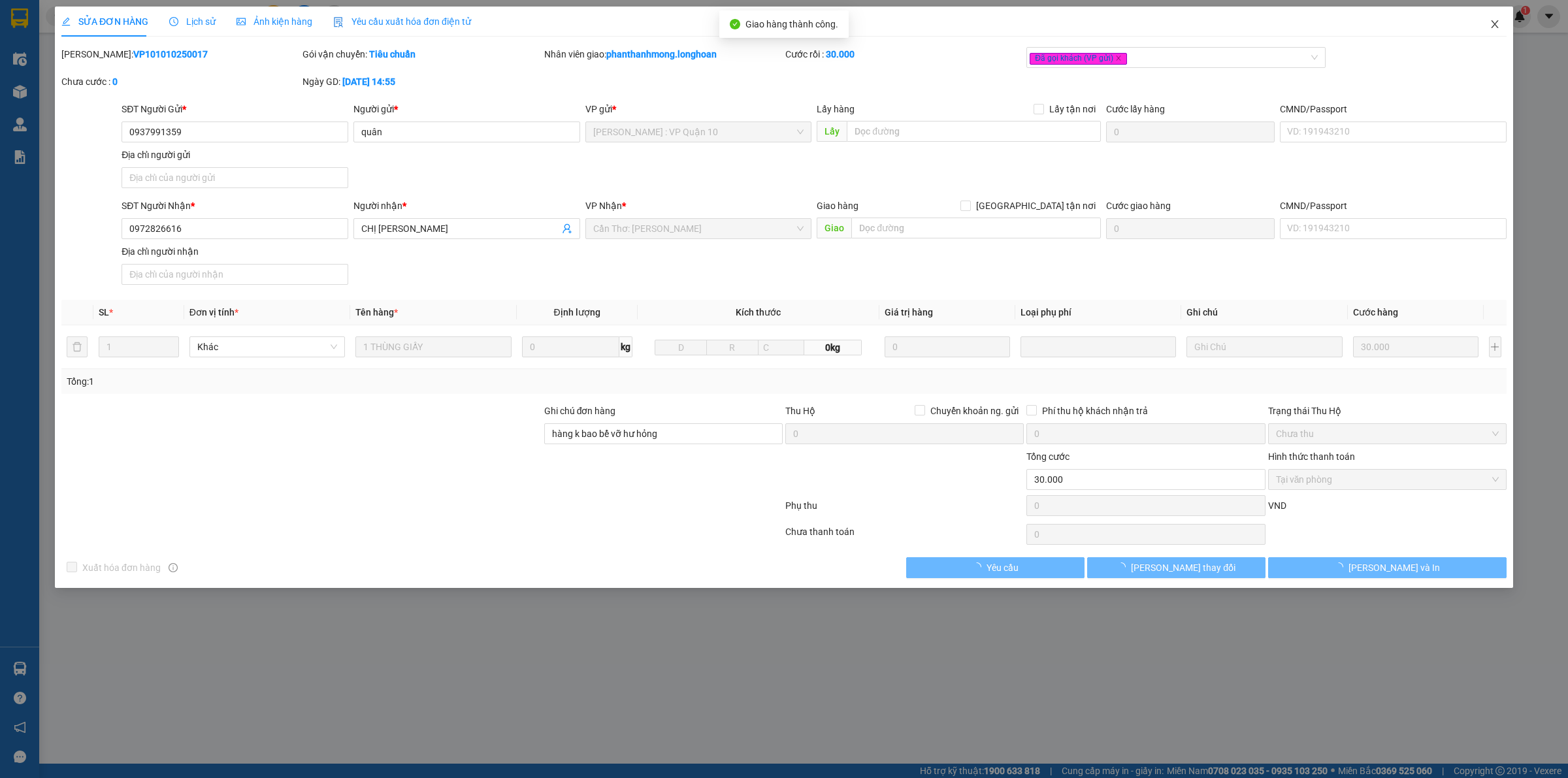
click at [1500, 14] on span "Close" at bounding box center [1494, 25] width 37 height 37
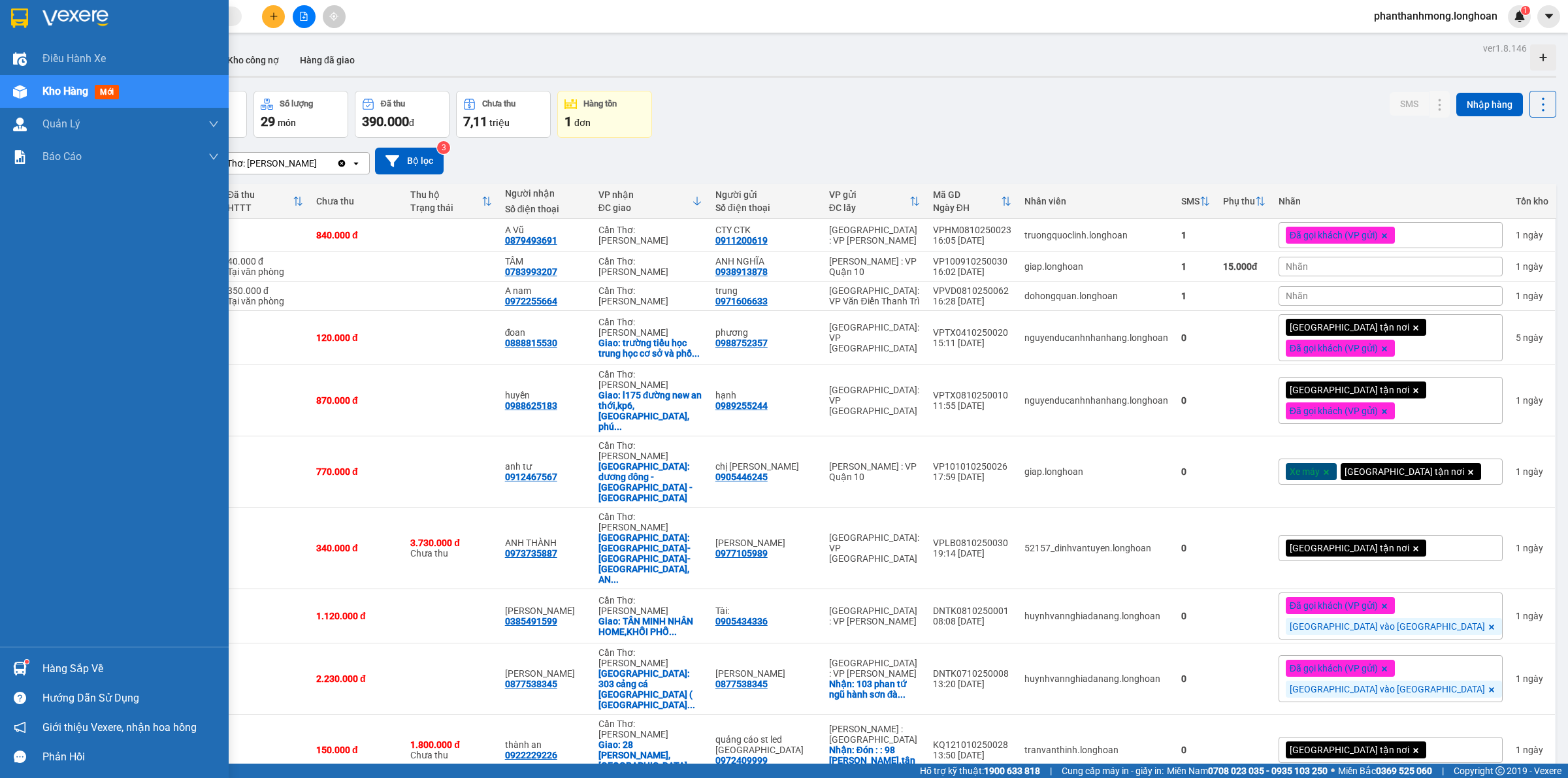
click at [30, 20] on div at bounding box center [20, 18] width 23 height 23
drag, startPoint x: 0, startPoint y: 5, endPoint x: 7, endPoint y: 5, distance: 7.0
click at [0, 5] on div at bounding box center [114, 21] width 229 height 43
click at [28, 20] on div at bounding box center [20, 18] width 23 height 23
